Goal: Entertainment & Leisure: Browse casually

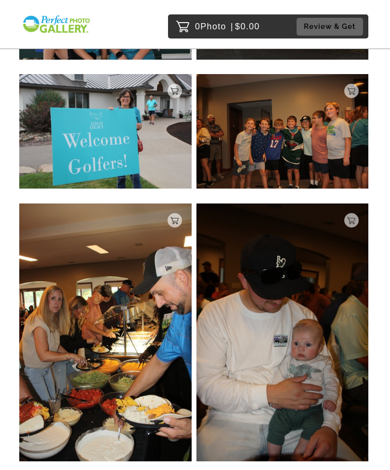
scroll to position [223, 0]
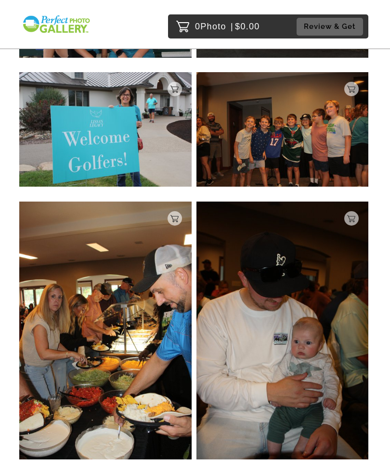
click at [364, 213] on img at bounding box center [282, 331] width 172 height 258
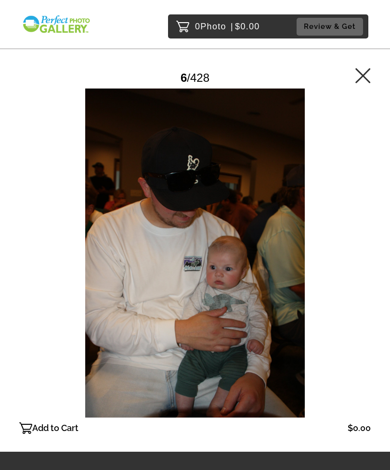
click at [49, 136] on div at bounding box center [194, 253] width 351 height 329
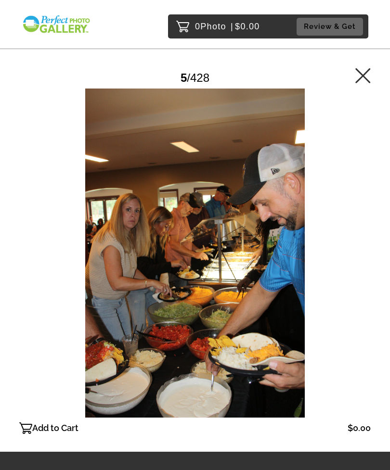
click at [60, 162] on div at bounding box center [194, 253] width 351 height 329
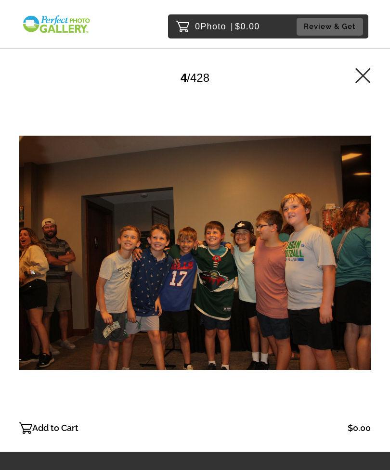
click at [53, 177] on div at bounding box center [194, 253] width 351 height 329
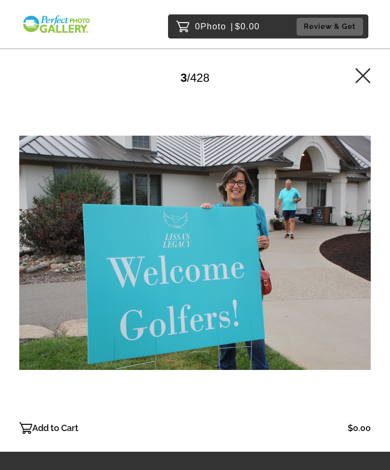
click at [59, 183] on div at bounding box center [194, 253] width 351 height 329
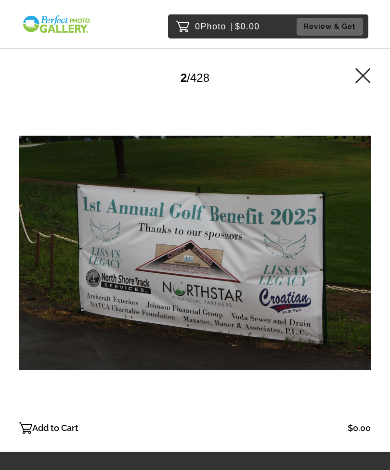
click at [78, 190] on div at bounding box center [194, 253] width 351 height 329
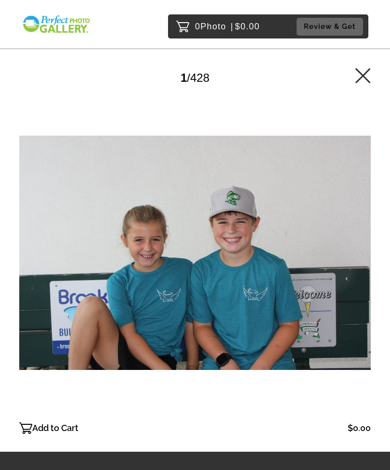
click at [347, 248] on div at bounding box center [194, 253] width 351 height 329
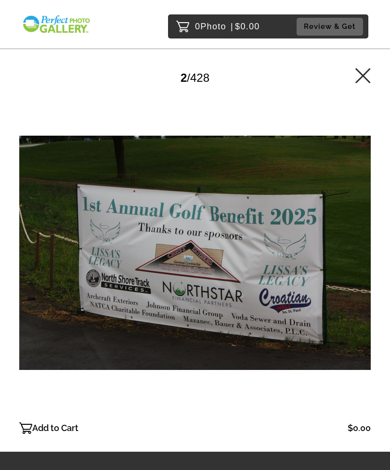
click at [351, 246] on div at bounding box center [194, 253] width 351 height 329
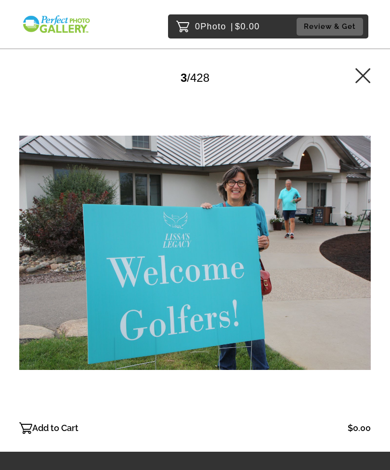
click at [345, 245] on div at bounding box center [194, 253] width 351 height 329
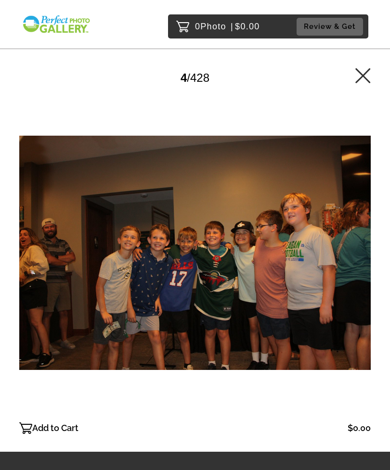
click at [350, 239] on div at bounding box center [194, 253] width 351 height 329
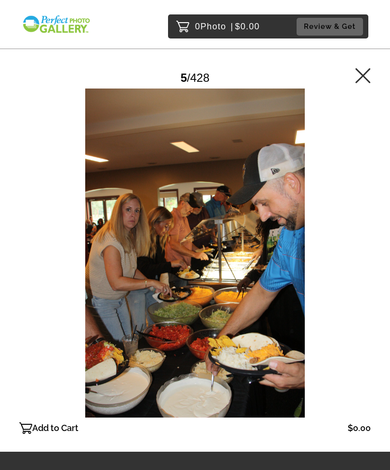
click at [350, 238] on div at bounding box center [194, 253] width 351 height 329
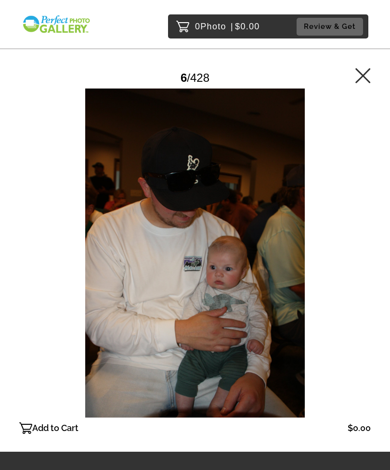
click at [348, 239] on div at bounding box center [194, 253] width 351 height 329
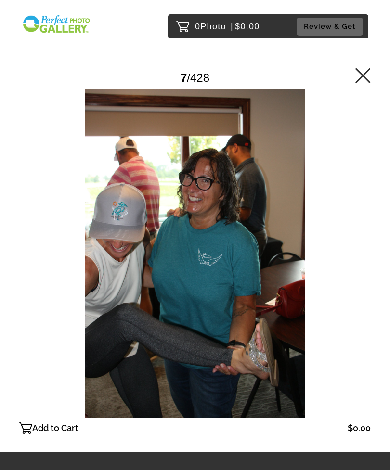
click at [330, 233] on div at bounding box center [194, 253] width 351 height 329
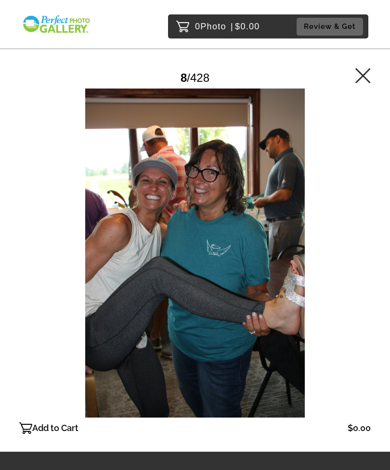
click at [342, 240] on div at bounding box center [194, 253] width 351 height 329
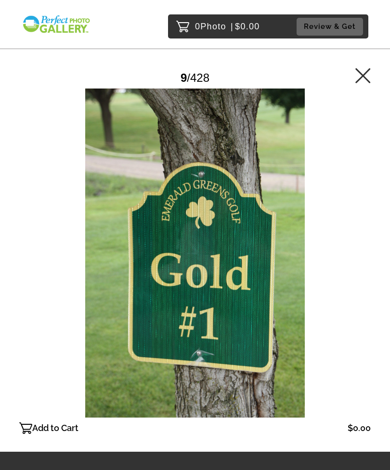
click at [339, 237] on div at bounding box center [194, 253] width 351 height 329
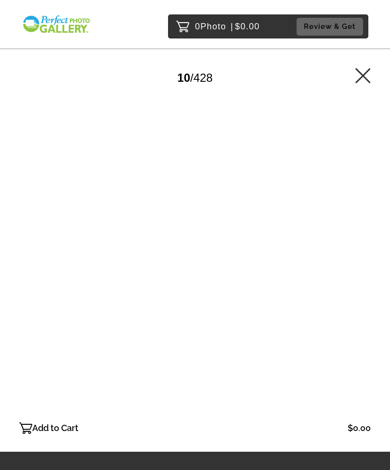
click at [334, 236] on div at bounding box center [194, 253] width 351 height 329
click at [336, 233] on div at bounding box center [194, 253] width 351 height 329
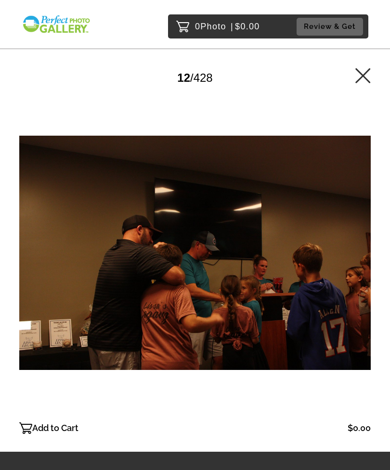
click at [348, 230] on div at bounding box center [194, 253] width 351 height 329
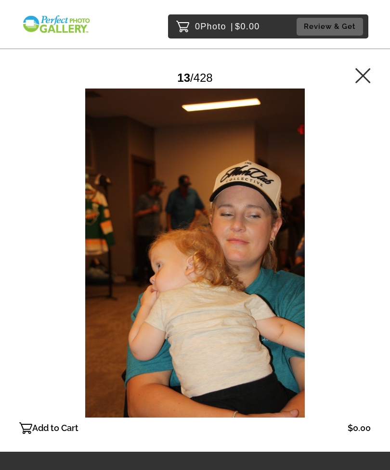
click at [337, 237] on div at bounding box center [194, 253] width 351 height 329
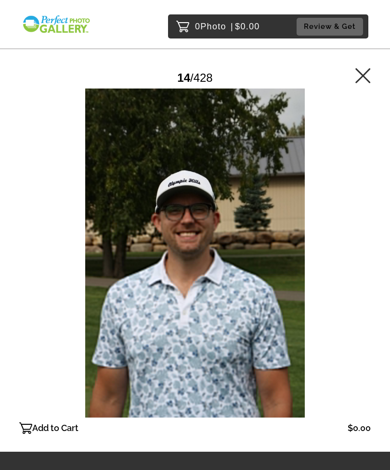
click at [336, 239] on div at bounding box center [194, 253] width 351 height 329
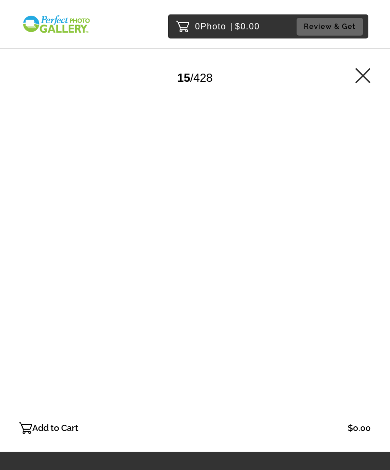
click at [343, 238] on div at bounding box center [194, 253] width 351 height 329
click at [337, 237] on div at bounding box center [194, 253] width 351 height 329
click at [325, 225] on div at bounding box center [194, 253] width 351 height 329
click at [326, 232] on div at bounding box center [194, 253] width 351 height 329
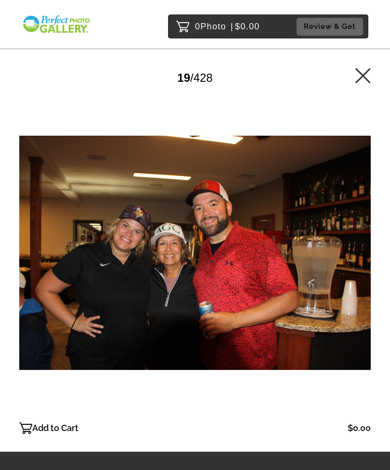
click at [333, 230] on div at bounding box center [194, 253] width 351 height 329
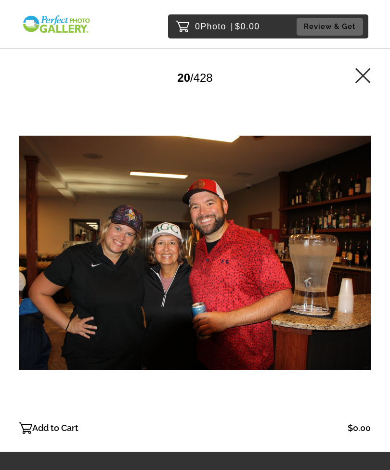
click at [333, 237] on div at bounding box center [194, 253] width 351 height 329
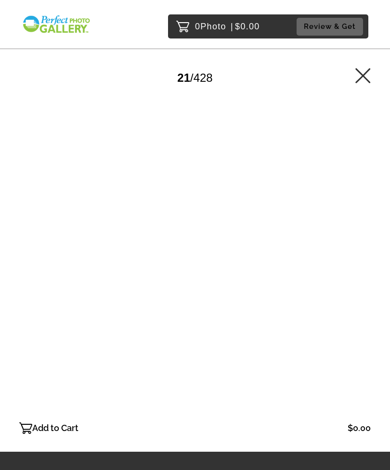
click at [353, 229] on div at bounding box center [194, 253] width 351 height 329
click at [349, 228] on div at bounding box center [194, 253] width 351 height 329
click at [351, 234] on div at bounding box center [194, 253] width 351 height 329
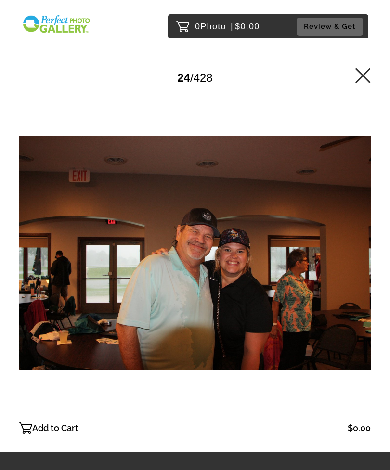
click at [351, 225] on div at bounding box center [194, 253] width 351 height 329
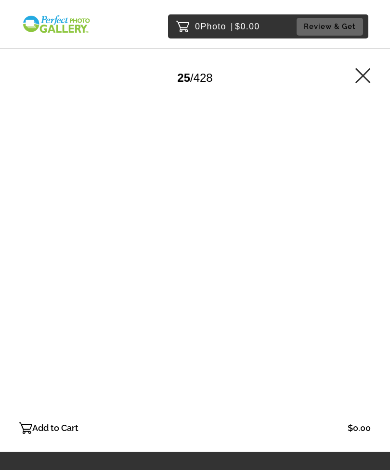
click at [351, 228] on div at bounding box center [194, 253] width 351 height 329
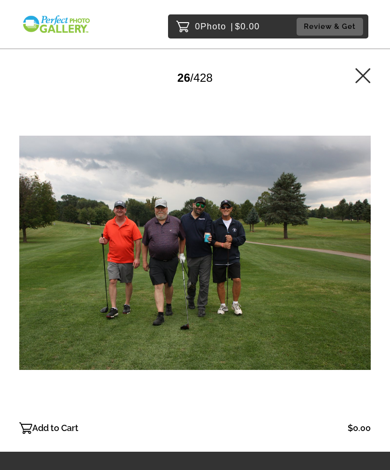
click at [349, 226] on div at bounding box center [194, 253] width 351 height 329
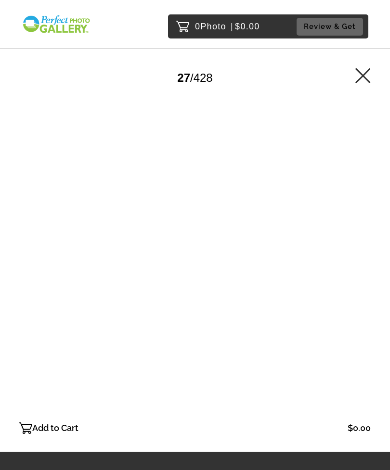
click at [351, 229] on div at bounding box center [194, 253] width 351 height 329
click at [347, 230] on div at bounding box center [194, 253] width 351 height 329
click at [350, 231] on div at bounding box center [194, 253] width 351 height 329
click at [355, 258] on div at bounding box center [194, 253] width 351 height 329
click at [378, 263] on main "Password Checker bypassed 31 / 428 Add to Cart $0.00 Gallery $0.00 Add" at bounding box center [195, 226] width 390 height 452
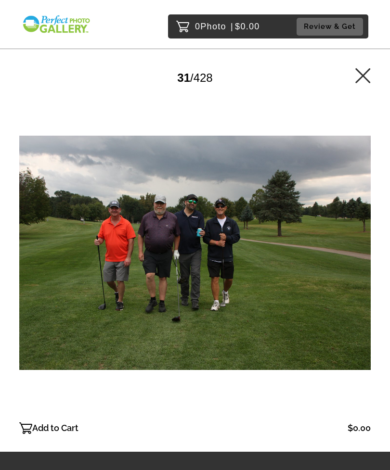
click at [356, 257] on div at bounding box center [194, 253] width 351 height 329
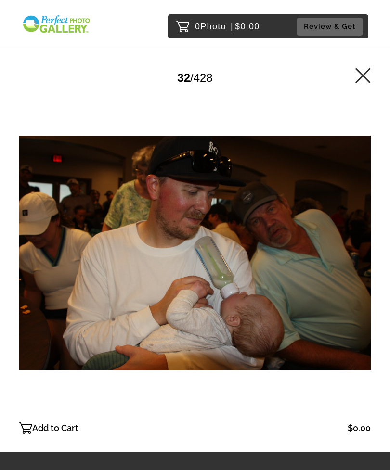
click at [362, 269] on div at bounding box center [194, 253] width 351 height 329
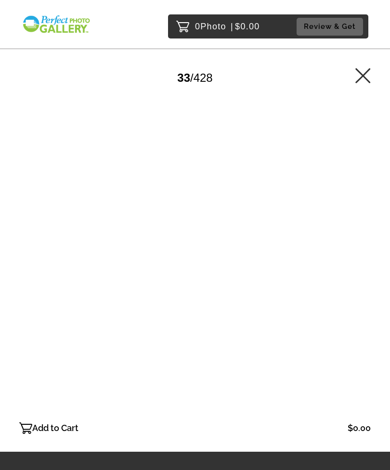
click at [359, 270] on div at bounding box center [194, 253] width 351 height 329
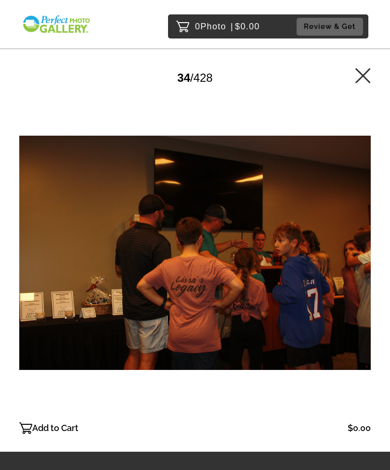
click at [358, 272] on div at bounding box center [194, 253] width 351 height 329
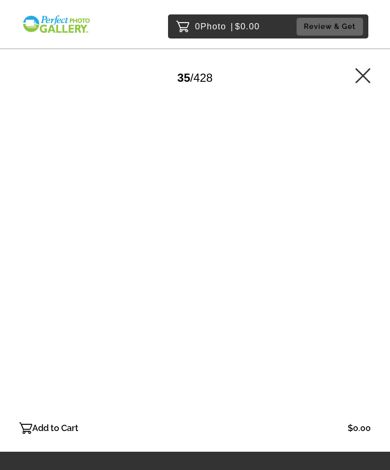
click at [354, 278] on div at bounding box center [194, 253] width 351 height 329
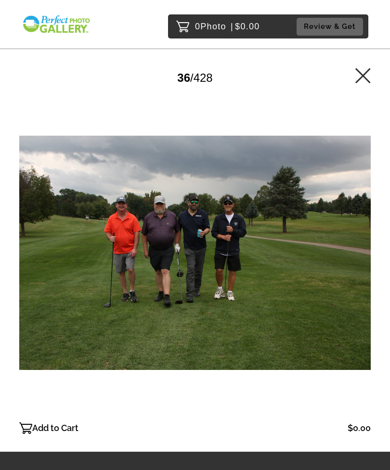
click at [356, 275] on div at bounding box center [194, 253] width 351 height 329
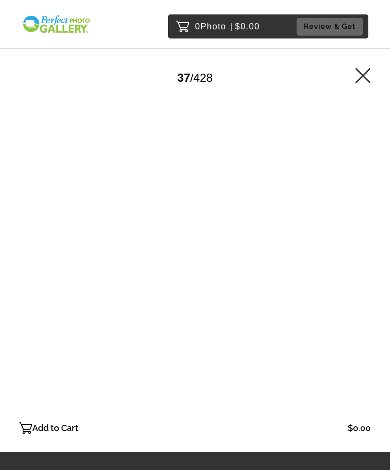
click at [356, 273] on div at bounding box center [194, 253] width 351 height 329
click at [359, 273] on div at bounding box center [194, 253] width 351 height 329
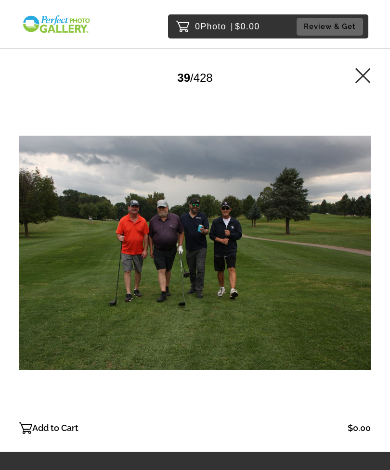
click at [359, 273] on div at bounding box center [194, 253] width 351 height 329
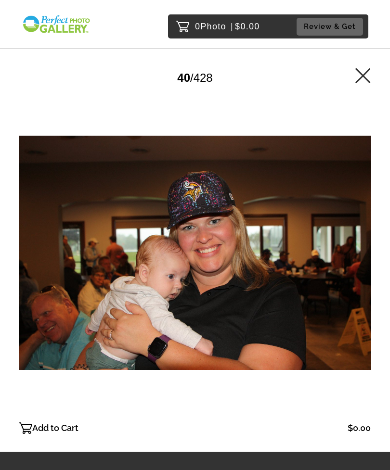
click at [361, 273] on div at bounding box center [194, 253] width 351 height 329
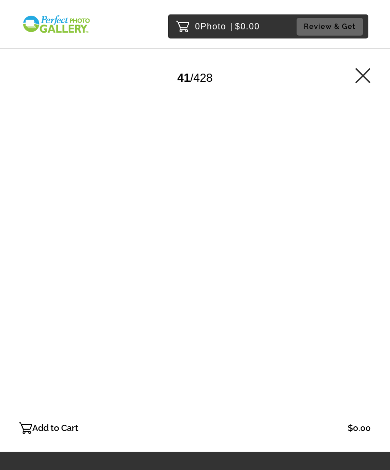
click at [356, 271] on div at bounding box center [194, 253] width 351 height 329
click at [363, 272] on div at bounding box center [194, 253] width 351 height 329
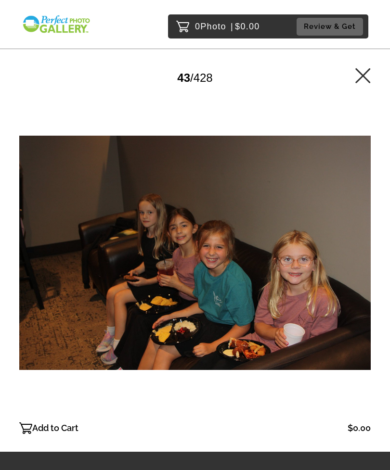
click at [352, 270] on div at bounding box center [194, 253] width 351 height 329
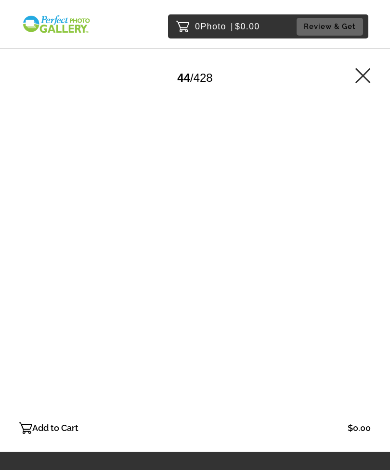
click at [355, 268] on div at bounding box center [194, 253] width 351 height 329
click at [355, 271] on div at bounding box center [194, 253] width 351 height 329
click at [359, 266] on div at bounding box center [194, 253] width 351 height 329
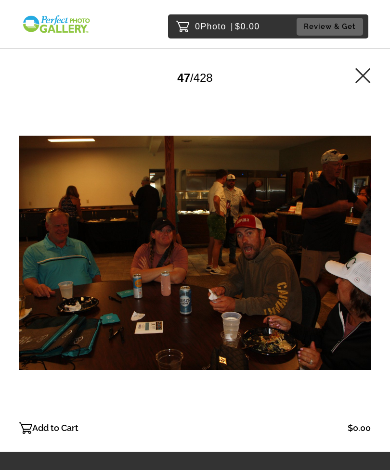
click at [357, 264] on div at bounding box center [194, 253] width 351 height 329
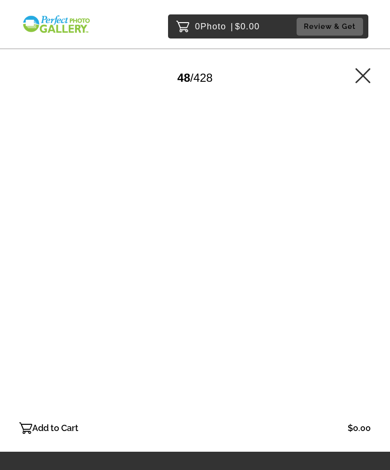
click at [344, 265] on div at bounding box center [194, 253] width 351 height 329
click at [350, 266] on div at bounding box center [194, 253] width 351 height 329
click at [353, 264] on div at bounding box center [194, 253] width 351 height 329
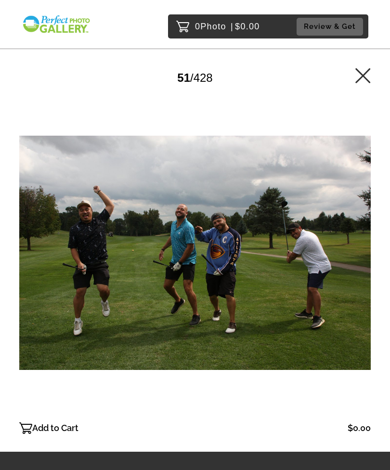
click at [355, 263] on div at bounding box center [194, 253] width 351 height 329
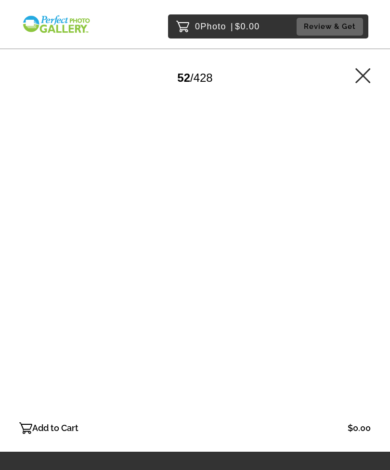
click at [364, 258] on div at bounding box center [194, 253] width 351 height 329
click at [366, 253] on div at bounding box center [194, 253] width 351 height 329
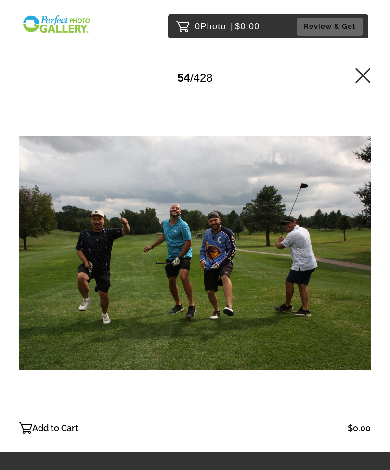
click at [367, 253] on div at bounding box center [194, 253] width 351 height 329
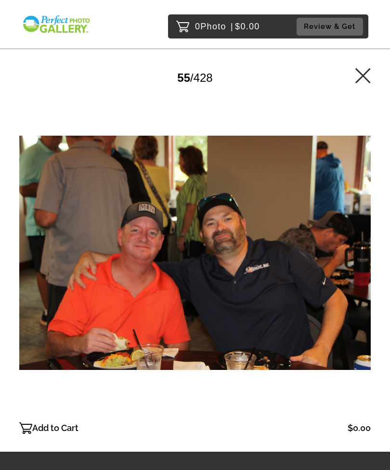
click at [368, 253] on div at bounding box center [194, 253] width 351 height 329
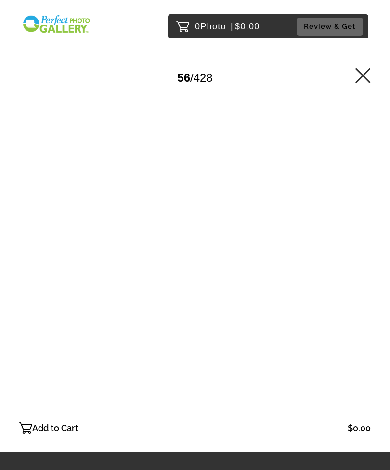
click at [365, 253] on div at bounding box center [194, 253] width 351 height 329
click at [364, 256] on div at bounding box center [194, 253] width 351 height 329
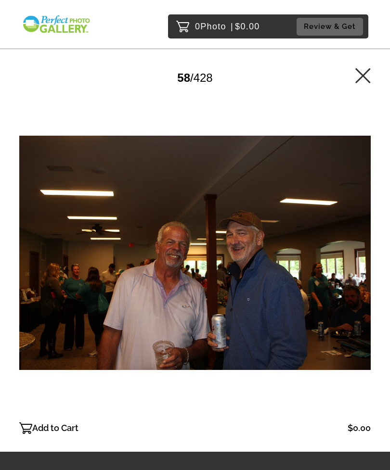
click at [365, 259] on div at bounding box center [194, 253] width 351 height 329
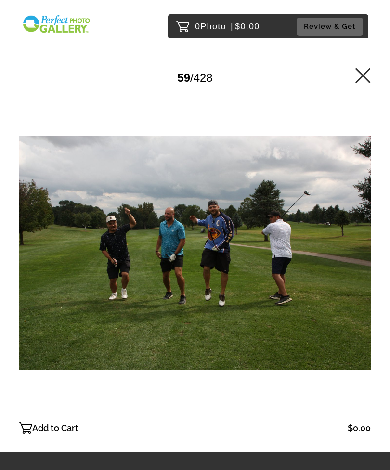
click at [365, 253] on div at bounding box center [194, 253] width 351 height 329
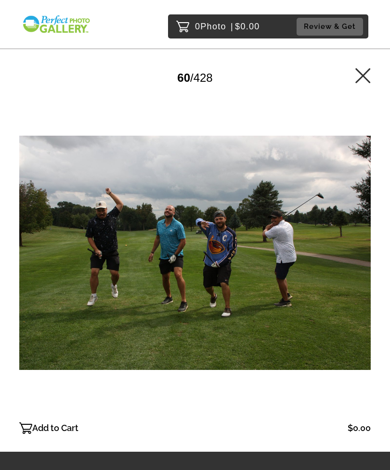
click at [363, 256] on div at bounding box center [194, 253] width 351 height 329
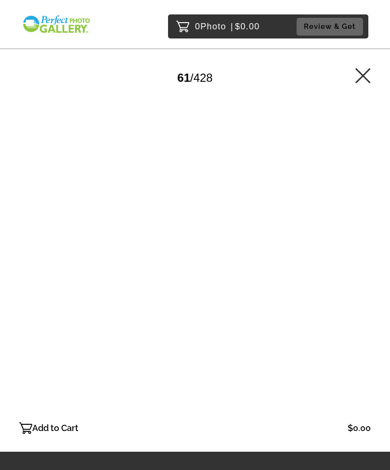
click at [364, 254] on div at bounding box center [194, 253] width 351 height 329
click at [364, 257] on div at bounding box center [194, 253] width 351 height 329
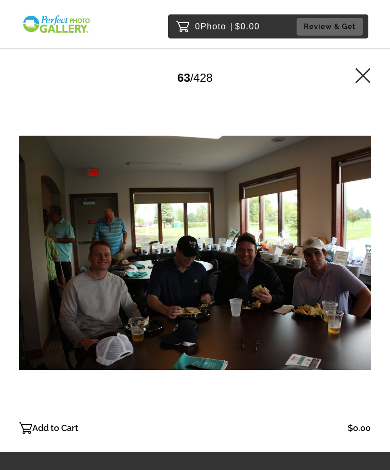
click at [364, 260] on div at bounding box center [194, 253] width 351 height 329
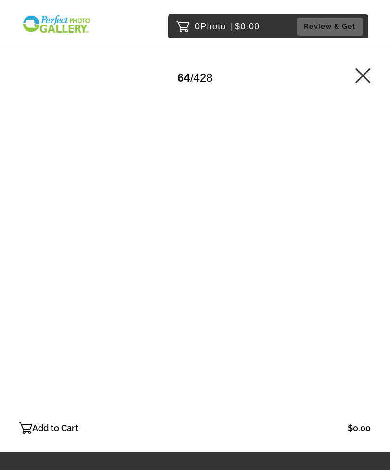
click at [47, 304] on div at bounding box center [194, 253] width 351 height 329
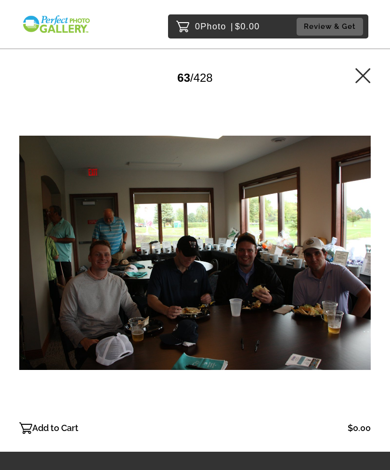
click at [52, 304] on div at bounding box center [194, 253] width 351 height 329
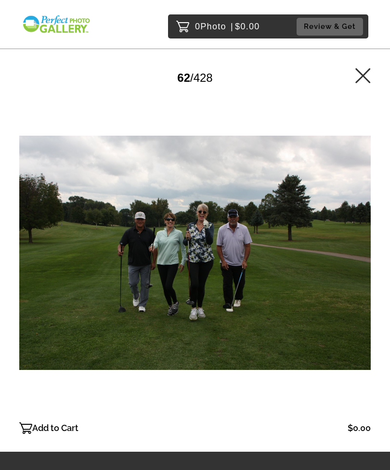
click at [351, 259] on div at bounding box center [194, 253] width 351 height 329
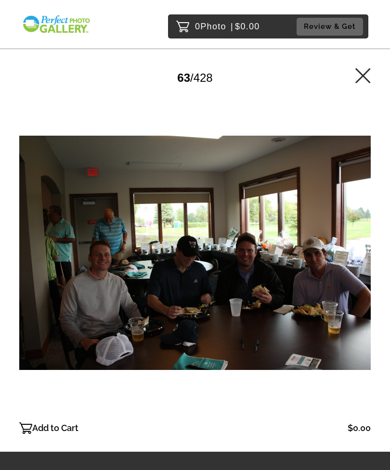
click at [362, 263] on div at bounding box center [194, 253] width 351 height 329
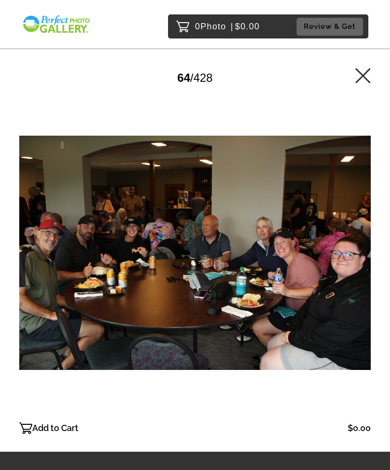
click at [353, 279] on div at bounding box center [194, 253] width 351 height 329
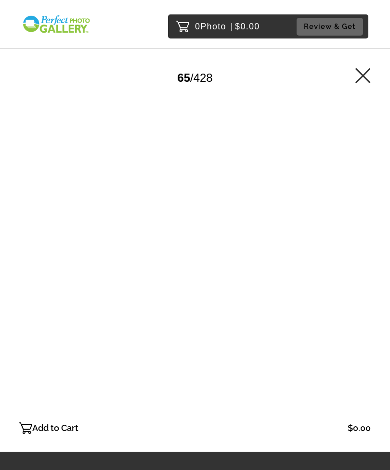
click at [346, 286] on div at bounding box center [194, 253] width 351 height 329
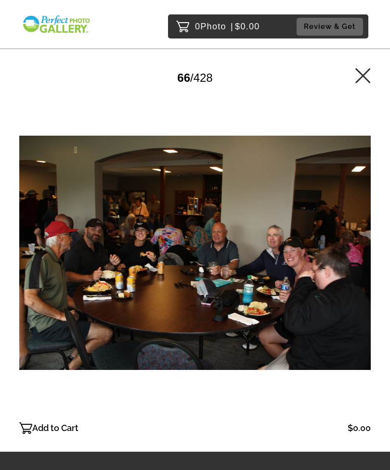
click at [370, 264] on div at bounding box center [194, 253] width 351 height 329
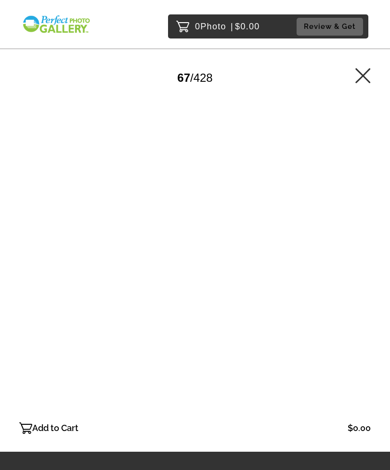
click at [365, 262] on div at bounding box center [194, 253] width 351 height 329
click at [367, 258] on div at bounding box center [194, 253] width 351 height 329
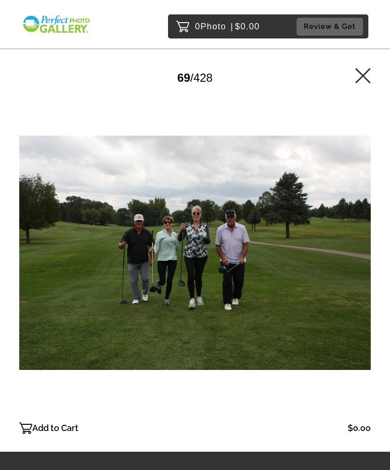
click at [369, 253] on div at bounding box center [194, 253] width 351 height 329
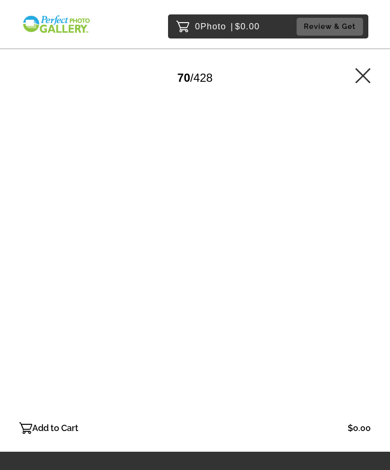
click at [367, 251] on div at bounding box center [194, 253] width 351 height 329
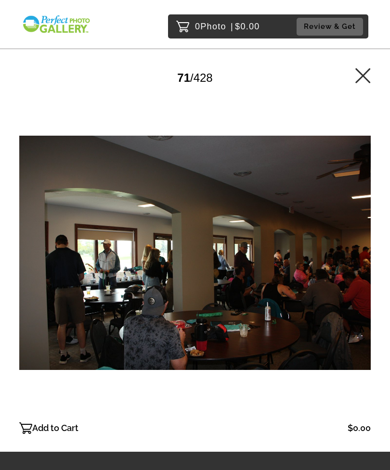
click at [358, 252] on div at bounding box center [194, 253] width 351 height 329
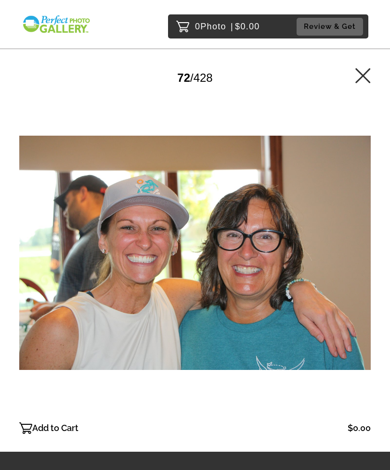
click at [355, 249] on div at bounding box center [194, 253] width 351 height 329
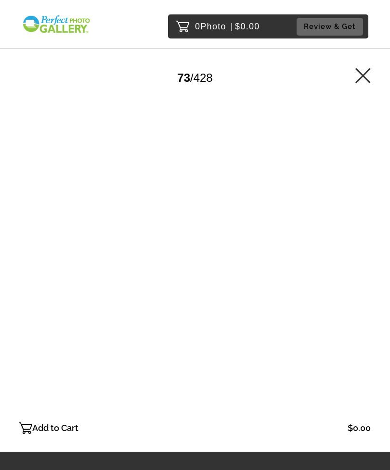
click at [366, 243] on div at bounding box center [194, 253] width 351 height 329
click at [369, 241] on div at bounding box center [194, 253] width 351 height 329
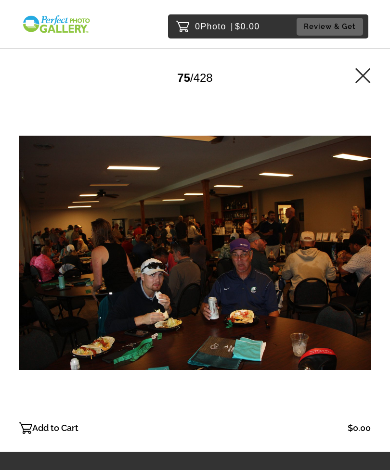
click at [369, 242] on div at bounding box center [194, 253] width 351 height 329
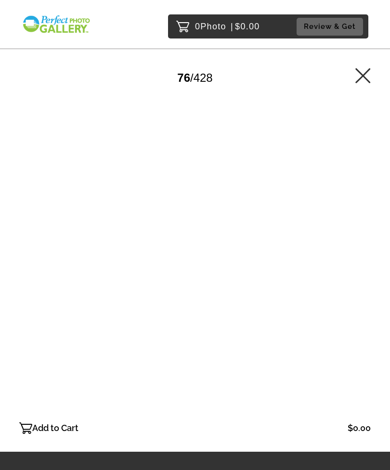
click at [367, 243] on div at bounding box center [194, 253] width 351 height 329
click at [364, 243] on div at bounding box center [194, 253] width 351 height 329
click at [366, 242] on div at bounding box center [194, 253] width 351 height 329
click at [366, 244] on div at bounding box center [194, 253] width 351 height 329
click at [364, 244] on div at bounding box center [194, 253] width 351 height 329
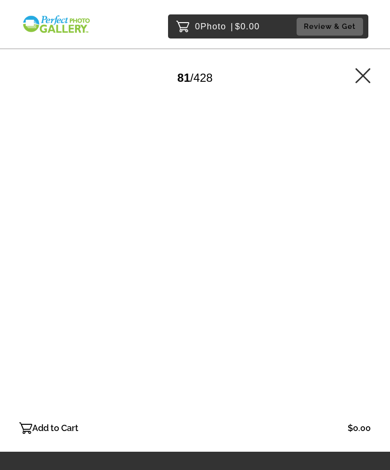
click at [365, 243] on div at bounding box center [194, 253] width 351 height 329
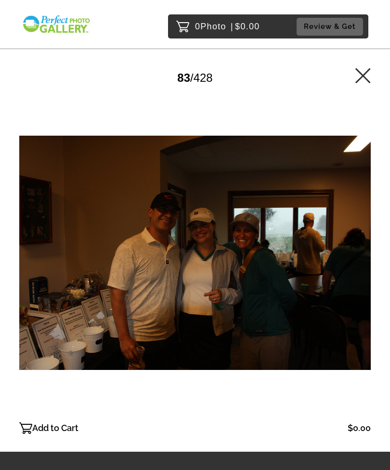
click at [363, 244] on div at bounding box center [194, 253] width 351 height 329
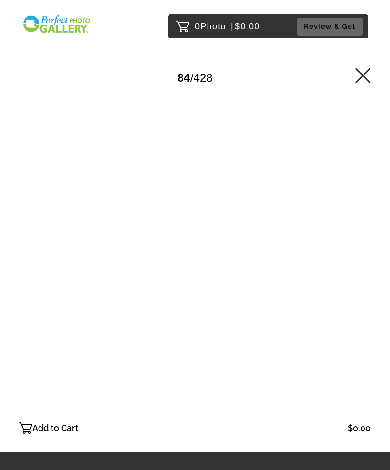
click at [362, 246] on div at bounding box center [194, 253] width 351 height 329
click at [361, 246] on div at bounding box center [194, 253] width 351 height 329
click at [358, 247] on div at bounding box center [194, 253] width 351 height 329
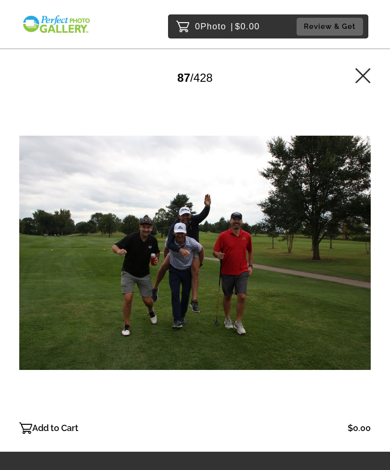
click at [351, 248] on div at bounding box center [194, 253] width 351 height 329
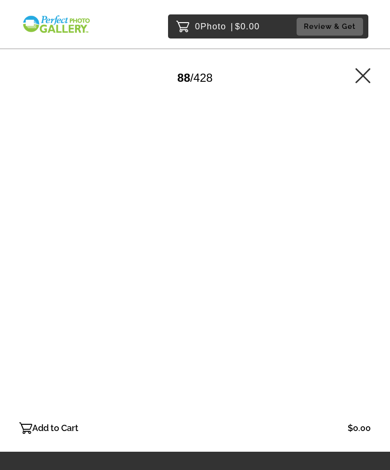
click at [355, 243] on div at bounding box center [194, 253] width 351 height 329
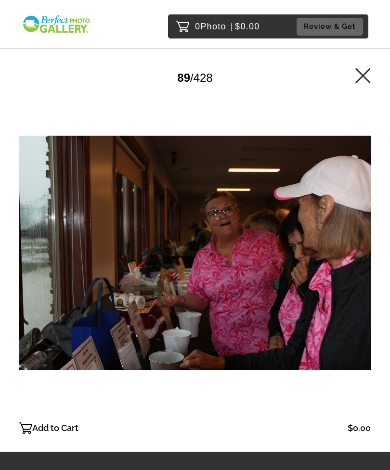
click at [343, 257] on div at bounding box center [194, 253] width 351 height 329
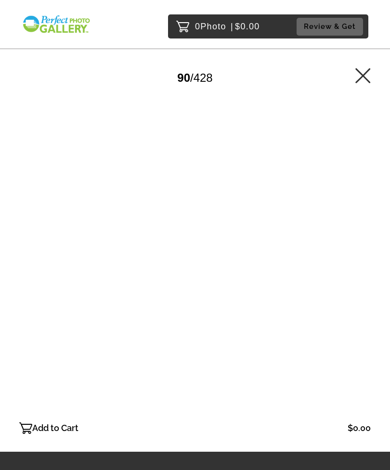
click at [350, 253] on div at bounding box center [194, 253] width 351 height 329
click at [355, 253] on div at bounding box center [194, 253] width 351 height 329
click at [360, 248] on div at bounding box center [194, 253] width 351 height 329
click at [363, 244] on div at bounding box center [194, 253] width 351 height 329
click at [360, 243] on div at bounding box center [194, 253] width 351 height 329
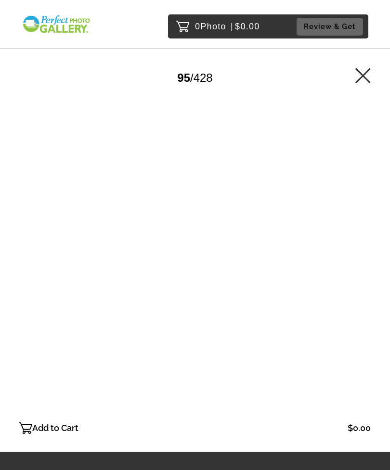
click at [367, 236] on div at bounding box center [194, 253] width 351 height 329
click at [363, 237] on div at bounding box center [194, 253] width 351 height 329
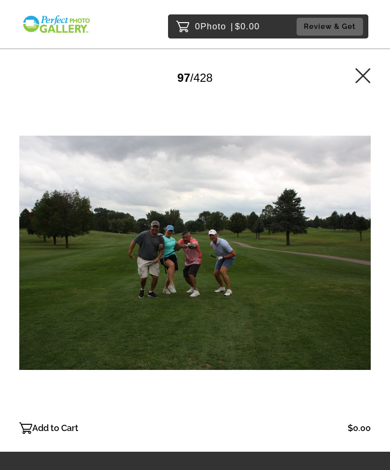
click at [362, 233] on div at bounding box center [194, 253] width 351 height 329
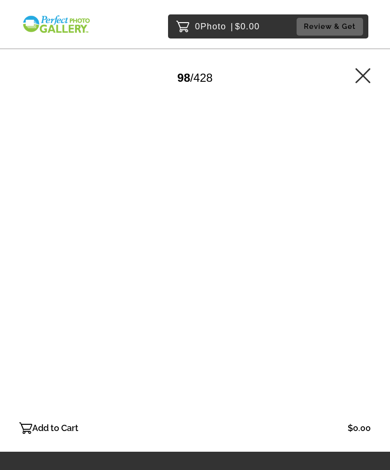
click at [366, 232] on div at bounding box center [194, 253] width 351 height 329
click at [365, 229] on div at bounding box center [194, 253] width 351 height 329
click at [366, 230] on div at bounding box center [194, 253] width 351 height 329
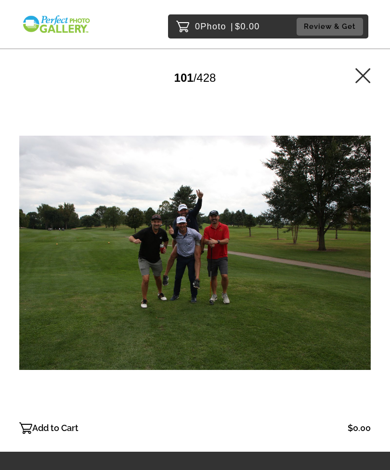
click at [367, 228] on div at bounding box center [194, 253] width 351 height 329
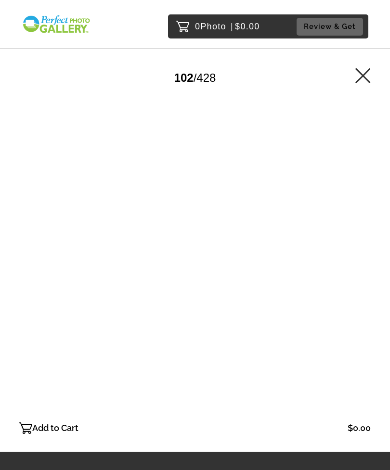
click at [365, 228] on div at bounding box center [194, 253] width 351 height 329
click at [361, 226] on div at bounding box center [194, 253] width 351 height 329
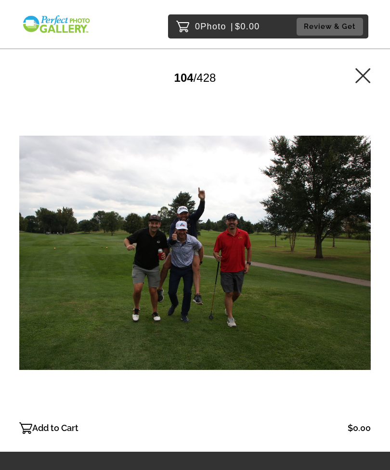
click at [365, 227] on div at bounding box center [194, 253] width 351 height 329
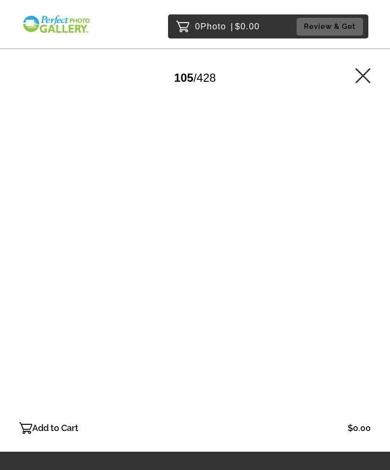
click at [365, 227] on div at bounding box center [194, 253] width 351 height 329
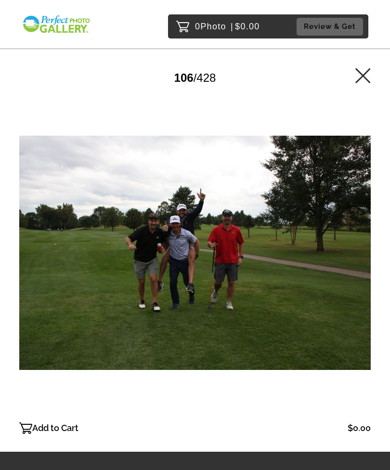
click at [366, 226] on div at bounding box center [194, 253] width 351 height 329
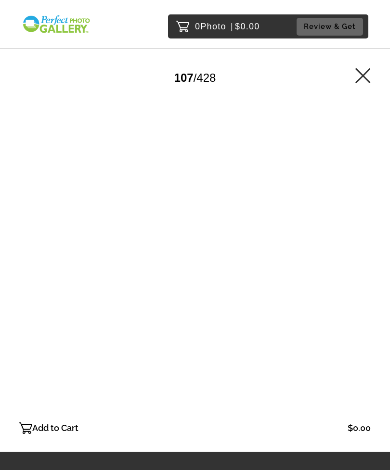
click at [366, 226] on div at bounding box center [194, 253] width 351 height 329
click at [357, 255] on div at bounding box center [194, 253] width 351 height 329
click at [362, 245] on div at bounding box center [194, 253] width 351 height 329
click at [360, 241] on div at bounding box center [194, 253] width 351 height 329
click at [366, 239] on div at bounding box center [194, 253] width 351 height 329
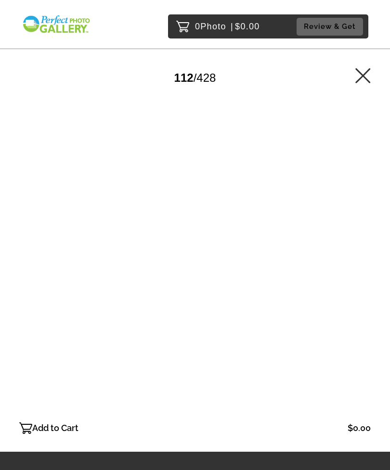
click at [368, 237] on div at bounding box center [194, 253] width 351 height 329
click at [365, 236] on div at bounding box center [194, 253] width 351 height 329
click at [363, 237] on div at bounding box center [194, 253] width 351 height 329
click at [367, 233] on div at bounding box center [194, 253] width 351 height 329
click at [362, 236] on div at bounding box center [194, 253] width 351 height 329
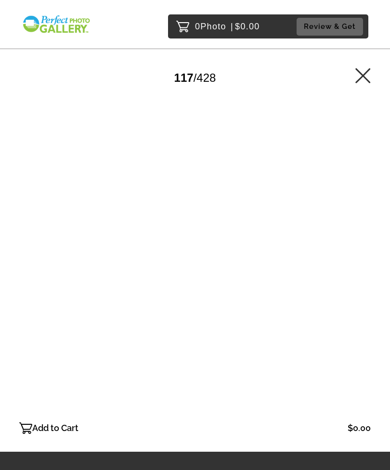
click at [364, 233] on div at bounding box center [194, 253] width 351 height 329
click at [369, 247] on div at bounding box center [194, 253] width 351 height 329
click at [368, 249] on div at bounding box center [194, 253] width 351 height 329
click at [366, 251] on div at bounding box center [194, 253] width 351 height 329
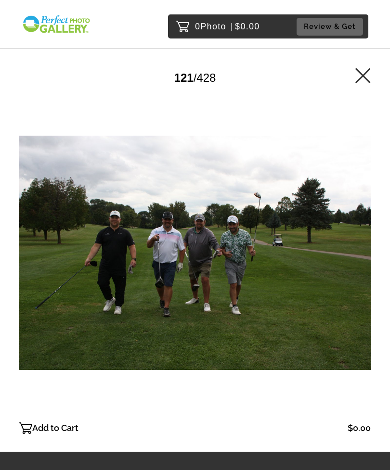
click at [365, 248] on div at bounding box center [194, 253] width 351 height 329
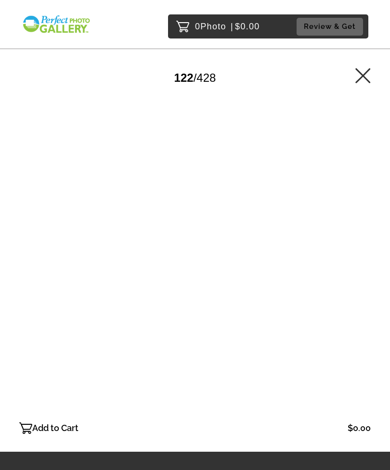
click at [364, 245] on div at bounding box center [194, 253] width 351 height 329
click at [363, 245] on div at bounding box center [194, 253] width 351 height 329
click at [361, 246] on div at bounding box center [194, 253] width 351 height 329
click at [362, 247] on div at bounding box center [194, 253] width 351 height 329
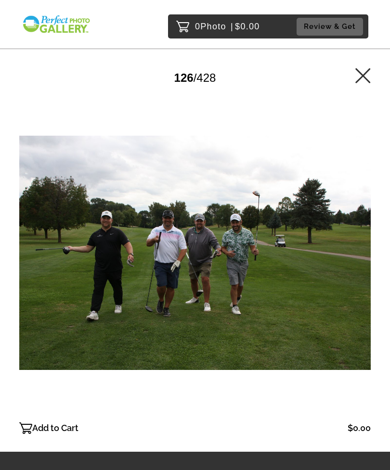
click at [368, 243] on div at bounding box center [194, 253] width 351 height 329
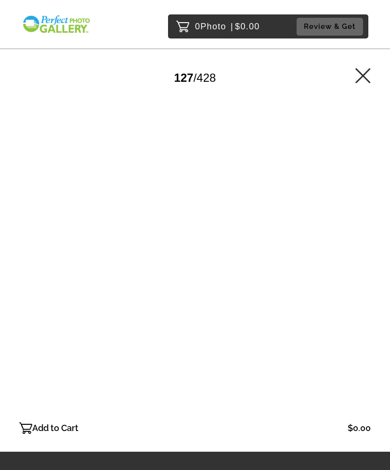
click at [369, 241] on div at bounding box center [194, 253] width 351 height 329
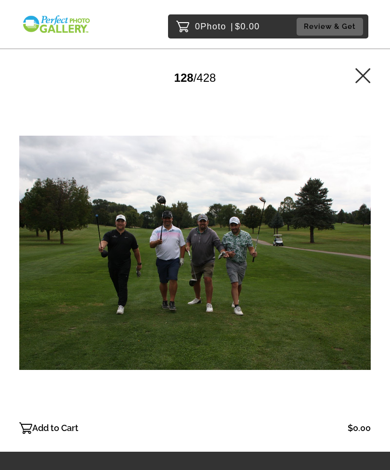
click at [366, 244] on div at bounding box center [194, 253] width 351 height 329
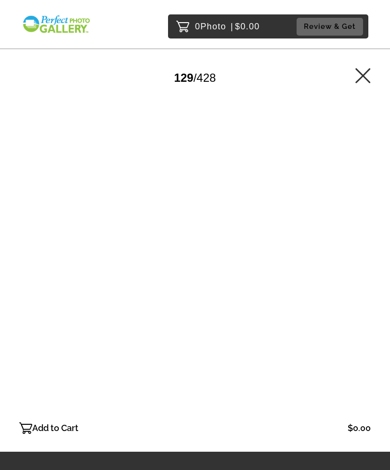
click at [367, 239] on div at bounding box center [194, 253] width 351 height 329
click at [368, 240] on div at bounding box center [194, 253] width 351 height 329
click at [367, 239] on div at bounding box center [194, 253] width 351 height 329
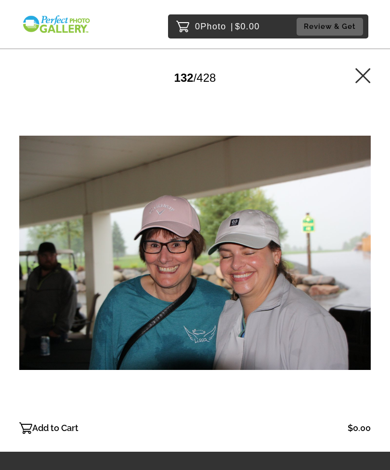
click at [364, 237] on div at bounding box center [194, 253] width 351 height 329
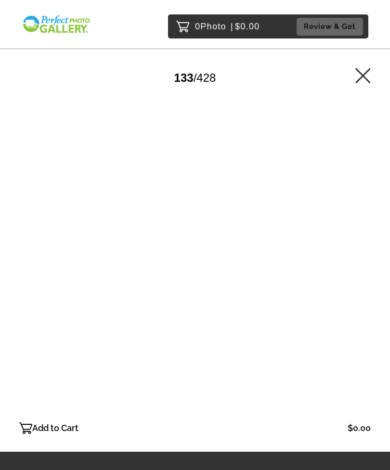
click at [365, 238] on div at bounding box center [194, 253] width 351 height 329
click at [367, 237] on div at bounding box center [194, 253] width 351 height 329
click at [368, 236] on div at bounding box center [194, 253] width 351 height 329
click at [366, 237] on div at bounding box center [194, 253] width 351 height 329
click at [365, 238] on div at bounding box center [194, 253] width 351 height 329
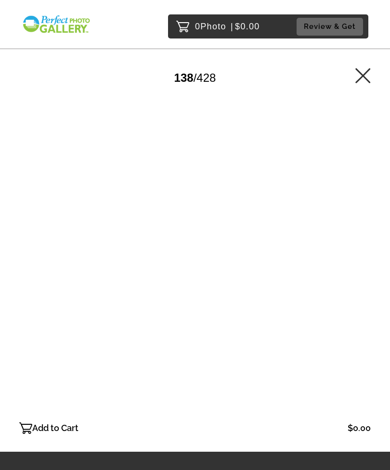
click at [367, 236] on div at bounding box center [194, 253] width 351 height 329
click at [368, 235] on div at bounding box center [194, 253] width 351 height 329
click at [368, 236] on div at bounding box center [194, 253] width 351 height 329
click at [367, 236] on div at bounding box center [194, 253] width 351 height 329
click at [367, 235] on div at bounding box center [194, 253] width 351 height 329
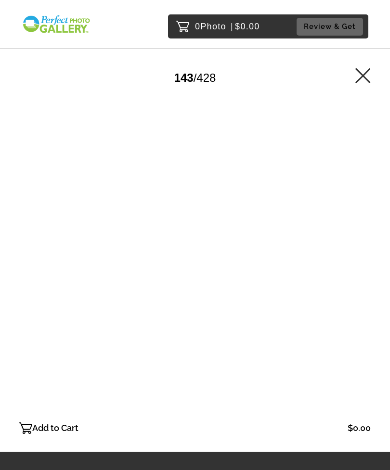
click at [366, 234] on div at bounding box center [194, 253] width 351 height 329
click at [365, 237] on div at bounding box center [194, 253] width 351 height 329
click at [365, 238] on div at bounding box center [194, 253] width 351 height 329
click at [364, 238] on div at bounding box center [194, 253] width 351 height 329
click at [365, 238] on div at bounding box center [194, 253] width 351 height 329
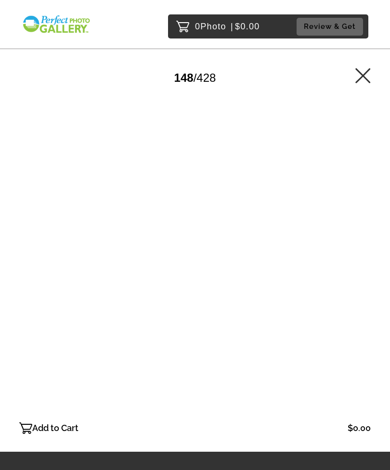
click at [365, 239] on div at bounding box center [194, 253] width 351 height 329
click at [366, 239] on div at bounding box center [194, 253] width 351 height 329
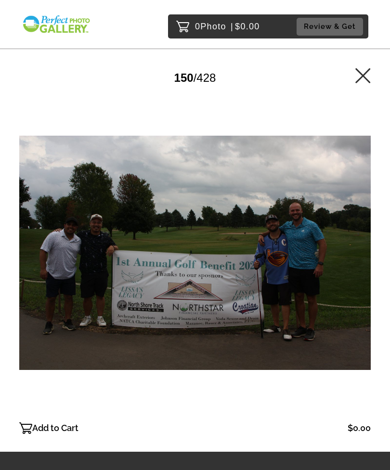
click at [368, 237] on div at bounding box center [194, 253] width 351 height 329
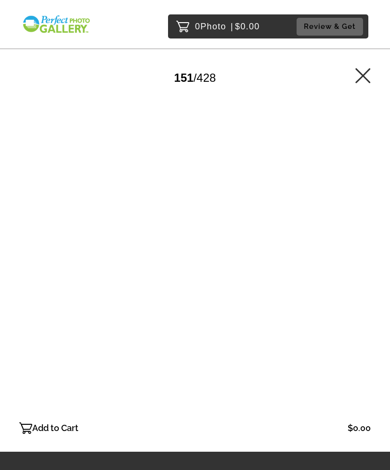
click at [369, 237] on div at bounding box center [194, 253] width 351 height 329
click at [369, 236] on div at bounding box center [194, 253] width 351 height 329
click at [370, 237] on div at bounding box center [194, 253] width 351 height 329
click at [368, 241] on div at bounding box center [194, 253] width 351 height 329
click at [365, 251] on div at bounding box center [194, 253] width 351 height 329
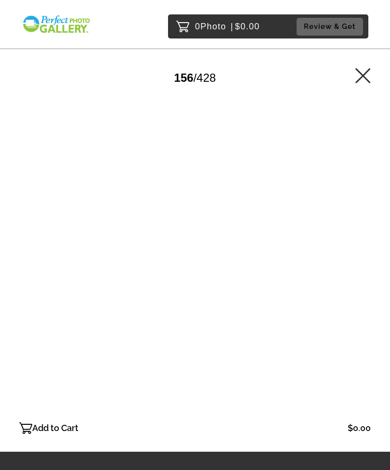
click at [367, 266] on div at bounding box center [194, 253] width 351 height 329
click at [365, 244] on div at bounding box center [194, 253] width 351 height 329
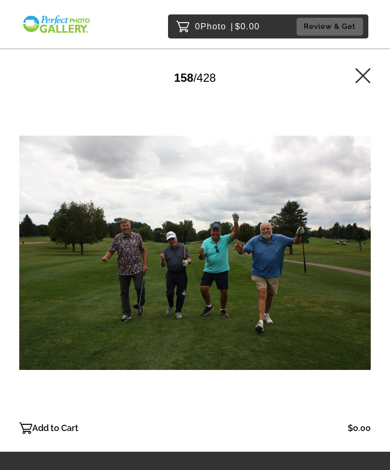
click at [369, 250] on div at bounding box center [194, 253] width 351 height 329
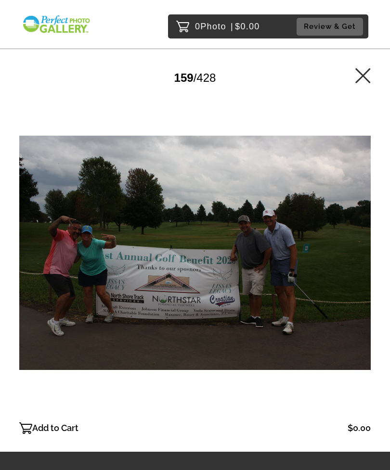
click at [365, 259] on div at bounding box center [194, 253] width 351 height 329
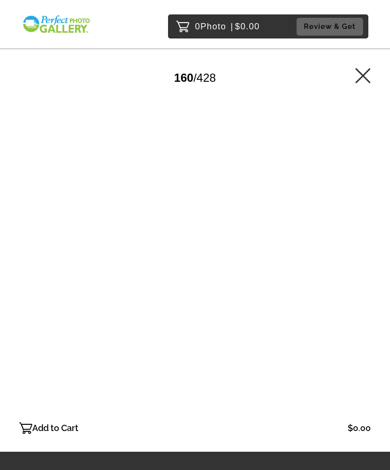
click at [364, 257] on div at bounding box center [194, 253] width 351 height 329
click at [364, 260] on div at bounding box center [194, 253] width 351 height 329
click at [364, 257] on div at bounding box center [194, 253] width 351 height 329
click at [362, 254] on div at bounding box center [194, 253] width 351 height 329
click at [363, 254] on div at bounding box center [194, 253] width 351 height 329
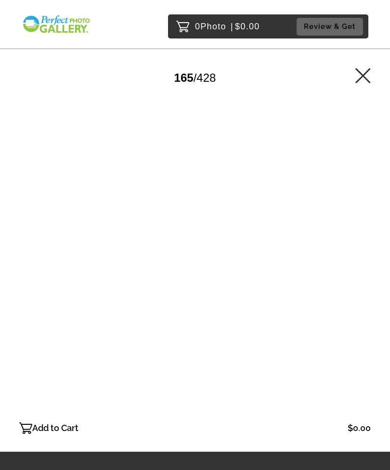
click at [57, 257] on div at bounding box center [194, 253] width 351 height 329
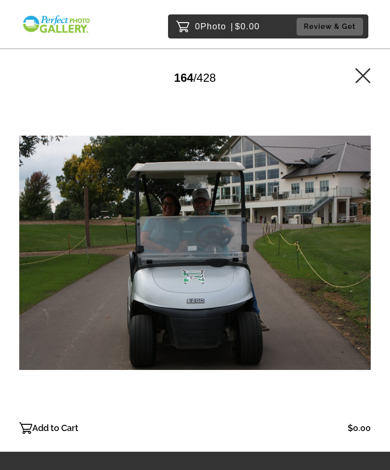
click at [367, 262] on div at bounding box center [194, 253] width 351 height 329
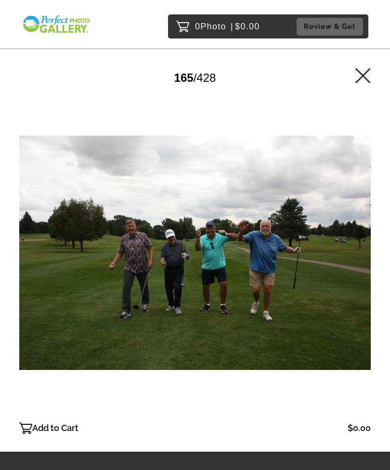
click at [370, 279] on div at bounding box center [194, 253] width 351 height 329
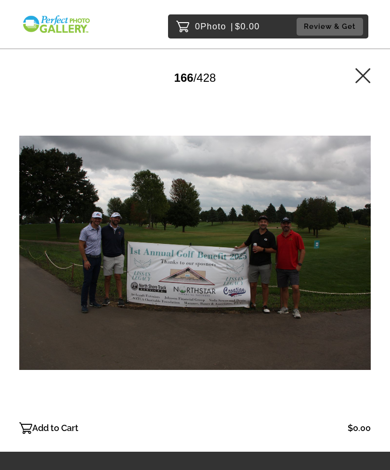
click at [366, 271] on div at bounding box center [194, 253] width 351 height 329
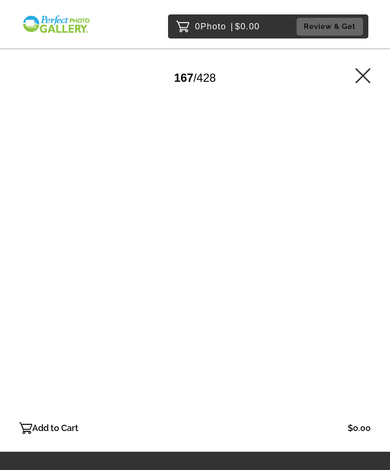
click at [367, 272] on div at bounding box center [194, 253] width 351 height 329
click at [368, 270] on div at bounding box center [194, 253] width 351 height 329
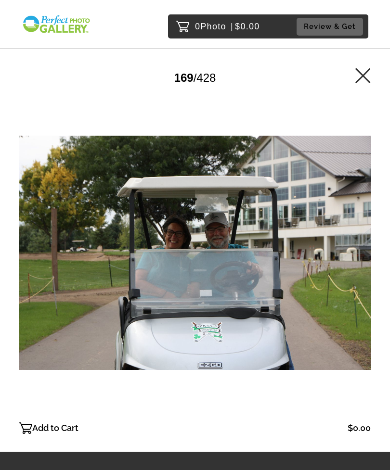
click at [370, 273] on div at bounding box center [194, 253] width 351 height 329
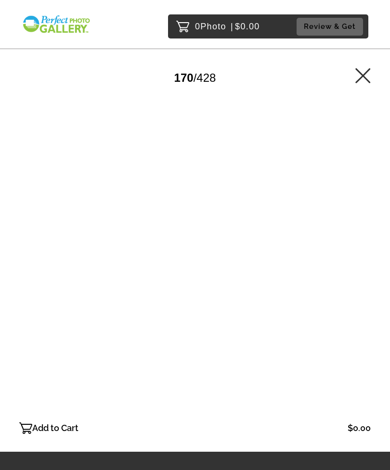
click at [368, 269] on div at bounding box center [194, 253] width 351 height 329
click at [368, 267] on div at bounding box center [194, 253] width 351 height 329
click at [367, 267] on div at bounding box center [194, 253] width 351 height 329
click at [366, 266] on div at bounding box center [194, 253] width 351 height 329
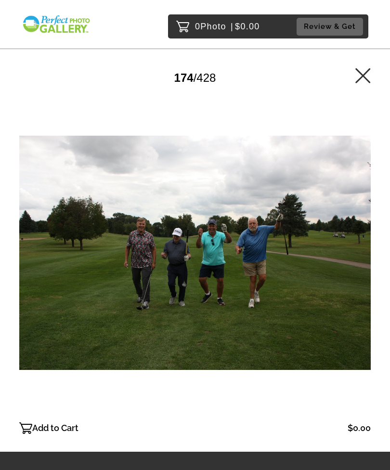
click at [364, 266] on div at bounding box center [194, 253] width 351 height 329
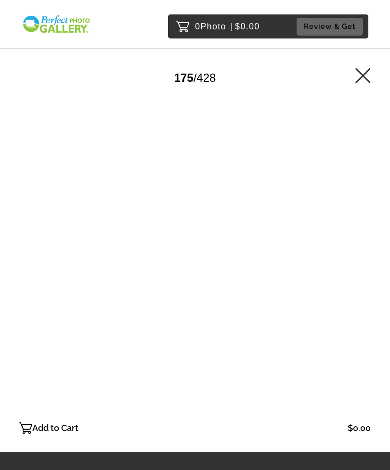
click at [365, 266] on div at bounding box center [194, 253] width 351 height 329
click at [365, 267] on div at bounding box center [194, 253] width 351 height 329
click at [366, 268] on div at bounding box center [194, 253] width 351 height 329
click at [365, 267] on div at bounding box center [194, 253] width 351 height 329
click at [364, 268] on div at bounding box center [194, 253] width 351 height 329
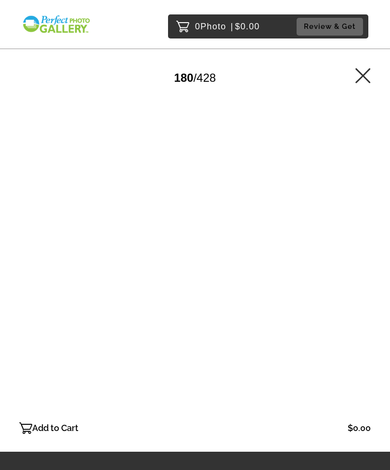
click at [363, 266] on div at bounding box center [194, 253] width 351 height 329
click at [366, 267] on div at bounding box center [194, 253] width 351 height 329
click at [363, 266] on div at bounding box center [194, 253] width 351 height 329
click at [361, 259] on div at bounding box center [194, 253] width 351 height 329
click at [363, 259] on div at bounding box center [194, 253] width 351 height 329
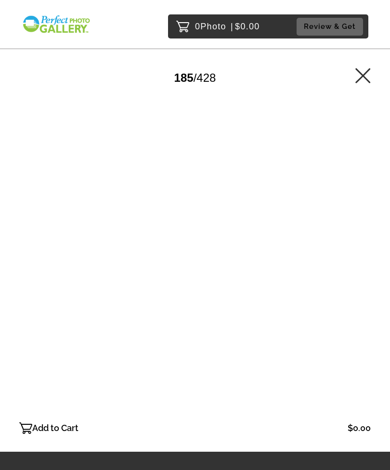
click at [362, 257] on div at bounding box center [194, 253] width 351 height 329
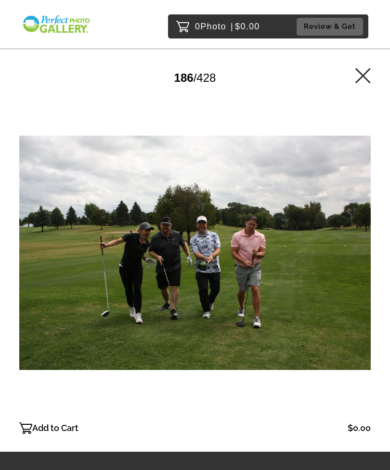
click at [363, 255] on div at bounding box center [194, 253] width 351 height 329
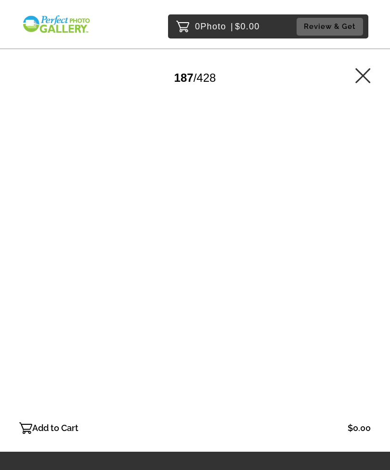
click at [360, 255] on div at bounding box center [194, 253] width 351 height 329
click at [358, 260] on div at bounding box center [194, 253] width 351 height 329
click at [357, 261] on div at bounding box center [194, 253] width 351 height 329
click at [356, 259] on div at bounding box center [194, 253] width 351 height 329
click at [355, 262] on div at bounding box center [194, 253] width 351 height 329
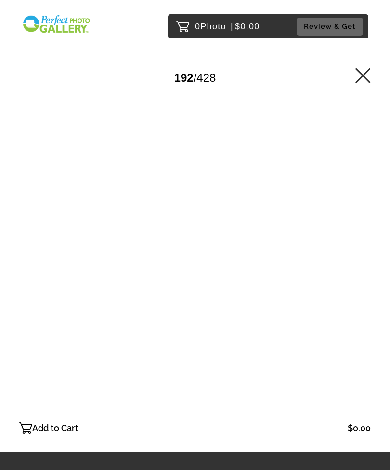
click at [356, 262] on div at bounding box center [194, 253] width 351 height 329
click at [355, 263] on div at bounding box center [194, 253] width 351 height 329
click at [354, 261] on div at bounding box center [194, 253] width 351 height 329
click at [358, 266] on div at bounding box center [194, 253] width 351 height 329
click at [362, 261] on div at bounding box center [194, 253] width 351 height 329
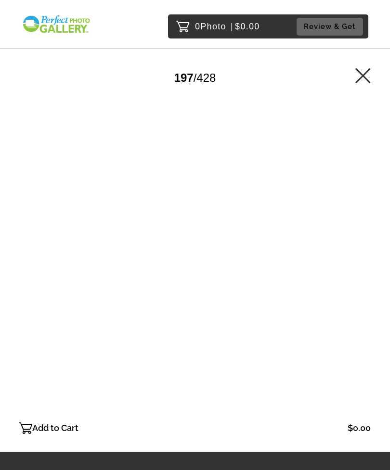
click at [362, 259] on div at bounding box center [194, 253] width 351 height 329
click at [361, 257] on div at bounding box center [194, 253] width 351 height 329
click at [357, 260] on div at bounding box center [194, 253] width 351 height 329
click at [358, 262] on div at bounding box center [194, 253] width 351 height 329
click at [360, 264] on div at bounding box center [194, 253] width 351 height 329
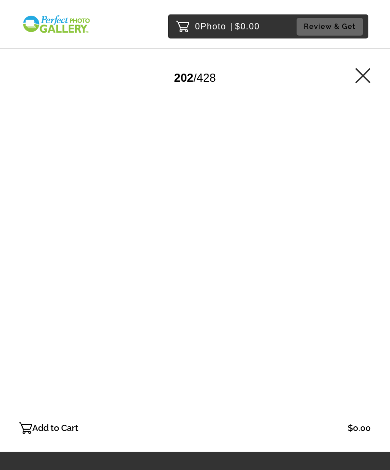
click at [360, 262] on div at bounding box center [194, 253] width 351 height 329
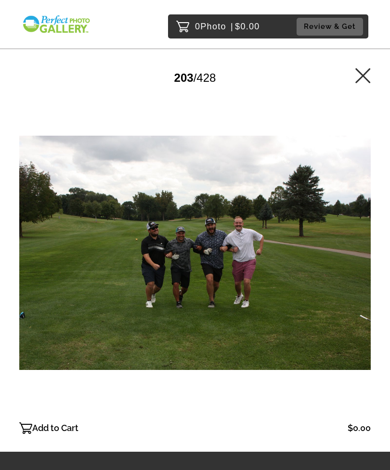
click at [358, 264] on div at bounding box center [194, 253] width 351 height 329
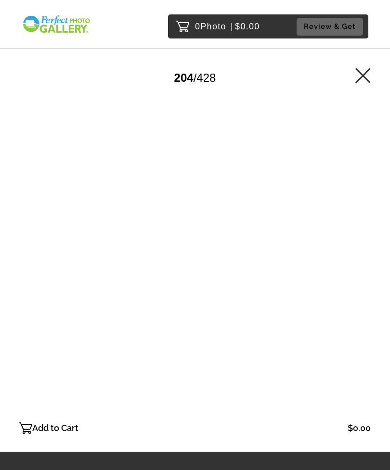
click at [355, 263] on div at bounding box center [194, 253] width 351 height 329
click at [357, 266] on div at bounding box center [194, 253] width 351 height 329
click at [356, 268] on div at bounding box center [194, 253] width 351 height 329
click at [358, 266] on div at bounding box center [194, 253] width 351 height 329
click at [359, 265] on div at bounding box center [194, 253] width 351 height 329
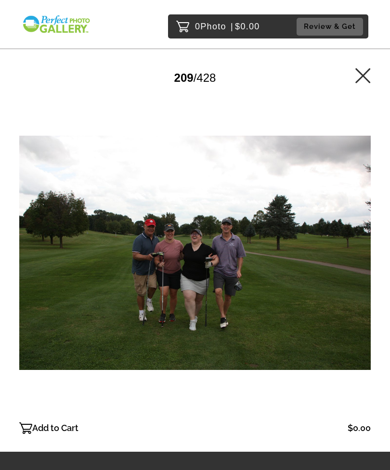
click at [355, 263] on div at bounding box center [194, 253] width 351 height 329
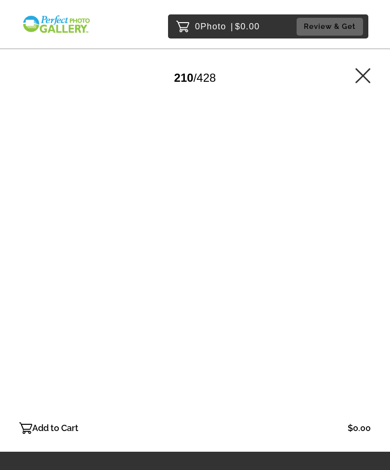
click at [357, 264] on div at bounding box center [194, 253] width 351 height 329
click at [357, 265] on div at bounding box center [194, 253] width 351 height 329
click at [358, 266] on div at bounding box center [194, 253] width 351 height 329
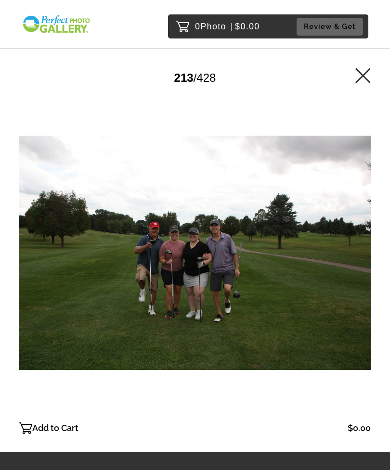
click at [360, 266] on div at bounding box center [194, 253] width 351 height 329
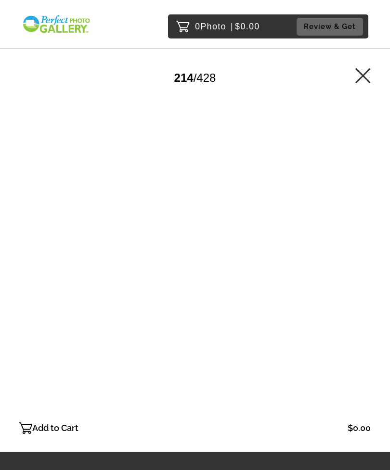
click at [359, 266] on div at bounding box center [194, 253] width 351 height 329
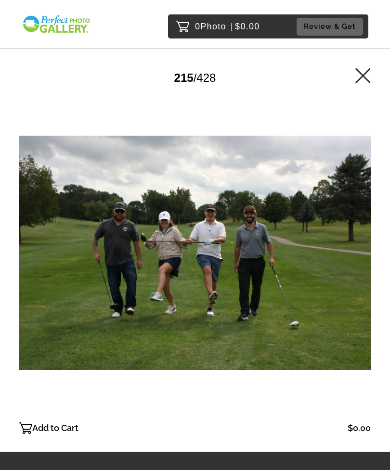
click at [359, 266] on div at bounding box center [194, 253] width 351 height 329
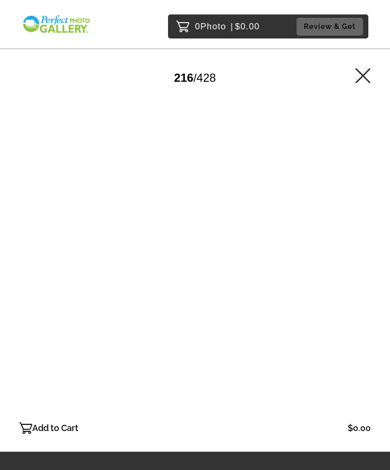
click at [359, 266] on div at bounding box center [194, 253] width 351 height 329
click at [359, 265] on div at bounding box center [194, 253] width 351 height 329
click at [359, 264] on div at bounding box center [194, 253] width 351 height 329
click at [358, 268] on div at bounding box center [194, 253] width 351 height 329
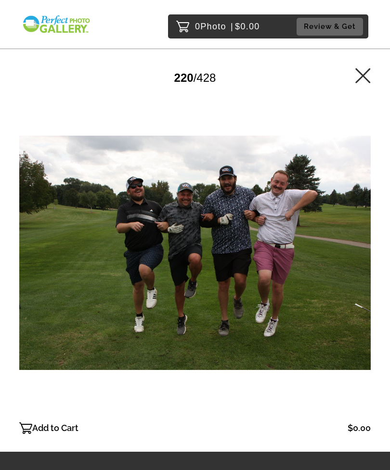
click at [358, 268] on div at bounding box center [194, 253] width 351 height 329
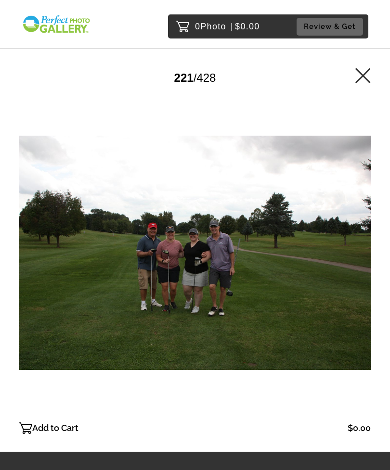
click at [361, 265] on div at bounding box center [194, 253] width 351 height 329
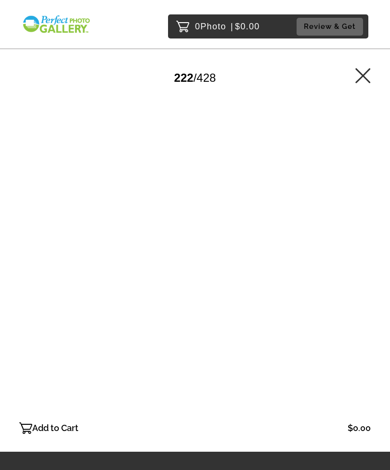
click at [359, 266] on div at bounding box center [194, 253] width 351 height 329
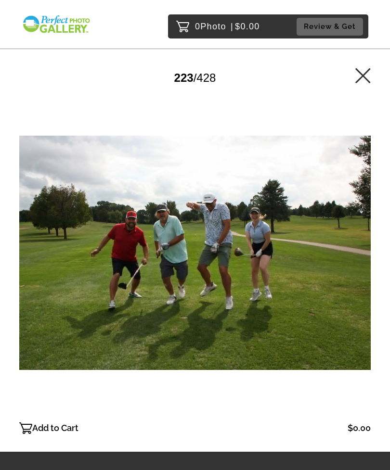
click at [359, 267] on div at bounding box center [194, 253] width 351 height 329
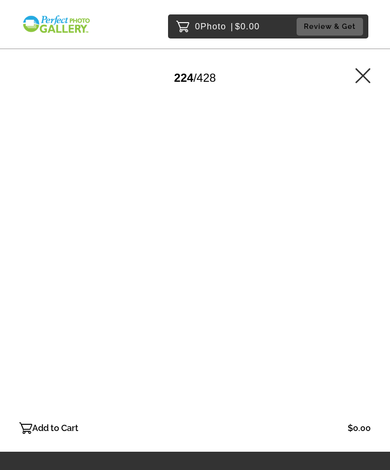
click at [359, 266] on div at bounding box center [194, 253] width 351 height 329
click at [359, 264] on div at bounding box center [194, 253] width 351 height 329
click at [358, 266] on div at bounding box center [194, 253] width 351 height 329
click at [359, 266] on div at bounding box center [194, 253] width 351 height 329
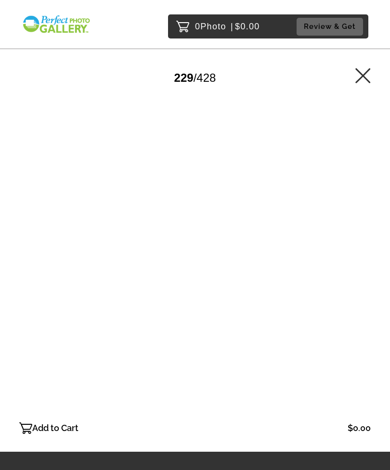
click at [361, 265] on div at bounding box center [194, 253] width 351 height 329
click at [361, 263] on div at bounding box center [194, 253] width 351 height 329
click at [360, 262] on div at bounding box center [194, 253] width 351 height 329
click at [363, 263] on div at bounding box center [194, 253] width 351 height 329
click at [364, 261] on div at bounding box center [194, 253] width 351 height 329
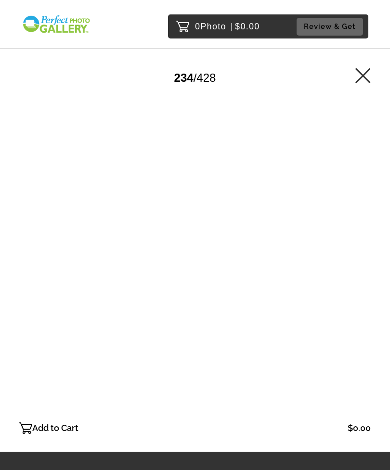
click at [362, 263] on div at bounding box center [194, 253] width 351 height 329
click at [362, 265] on div at bounding box center [194, 253] width 351 height 329
click at [362, 264] on div at bounding box center [194, 253] width 351 height 329
click at [361, 265] on div at bounding box center [194, 253] width 351 height 329
click at [360, 266] on div at bounding box center [194, 253] width 351 height 329
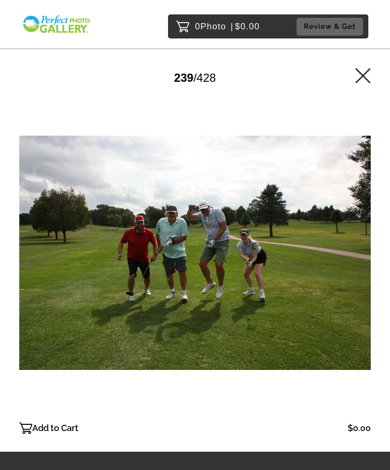
click at [359, 267] on div at bounding box center [194, 253] width 351 height 329
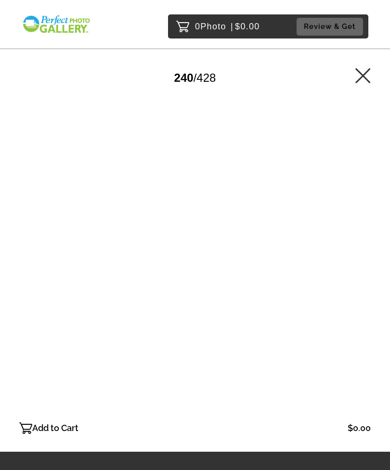
click at [360, 266] on div at bounding box center [194, 253] width 351 height 329
click at [358, 269] on div at bounding box center [194, 253] width 351 height 329
click at [358, 268] on div at bounding box center [194, 253] width 351 height 329
click at [357, 271] on div at bounding box center [194, 253] width 351 height 329
click at [359, 269] on div at bounding box center [194, 253] width 351 height 329
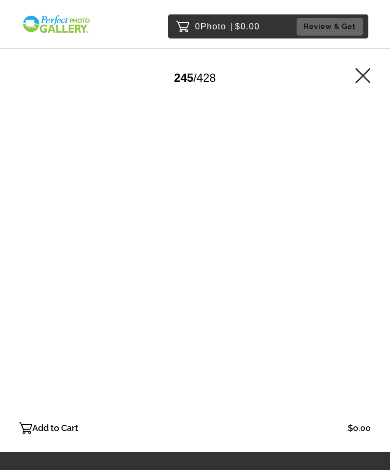
click at [359, 270] on div at bounding box center [194, 253] width 351 height 329
click at [359, 268] on div at bounding box center [194, 253] width 351 height 329
click at [358, 271] on div at bounding box center [194, 253] width 351 height 329
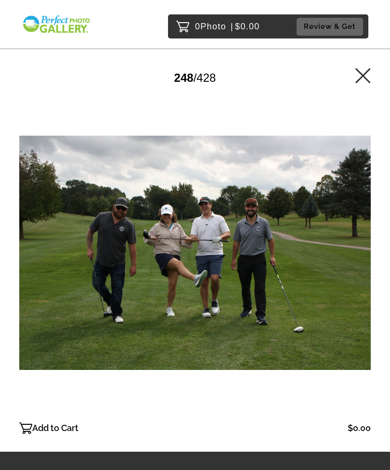
click at [357, 272] on div at bounding box center [194, 253] width 351 height 329
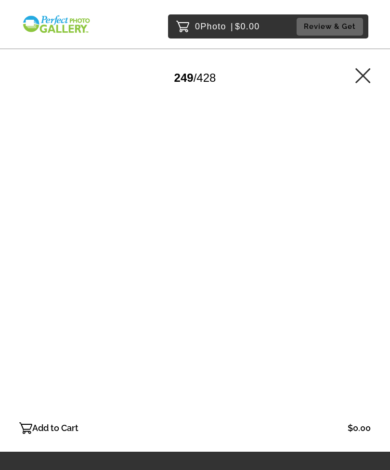
click at [357, 271] on div at bounding box center [194, 253] width 351 height 329
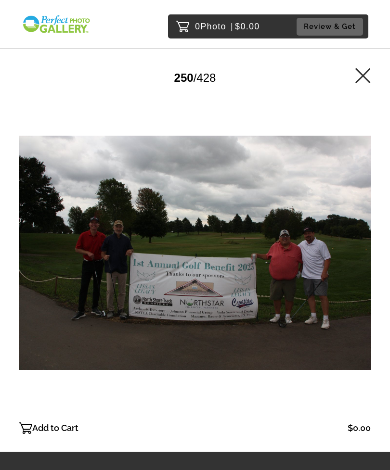
click at [358, 272] on div at bounding box center [194, 253] width 351 height 329
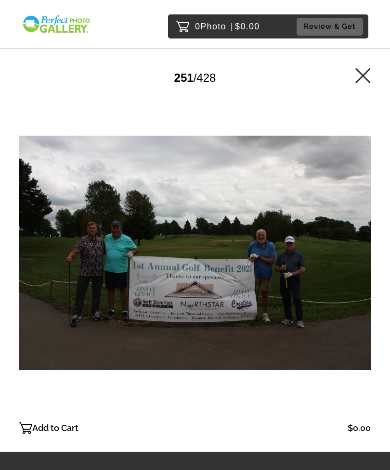
click at [358, 272] on div at bounding box center [194, 253] width 351 height 329
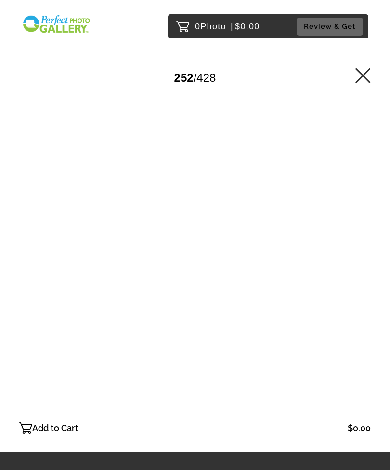
click at [358, 270] on div at bounding box center [194, 253] width 351 height 329
click at [357, 271] on div at bounding box center [194, 253] width 351 height 329
click at [357, 272] on div at bounding box center [194, 253] width 351 height 329
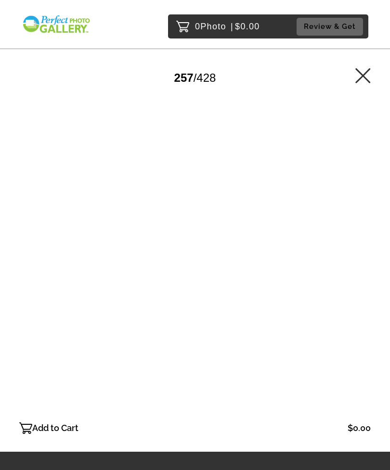
click at [357, 271] on div at bounding box center [194, 253] width 351 height 329
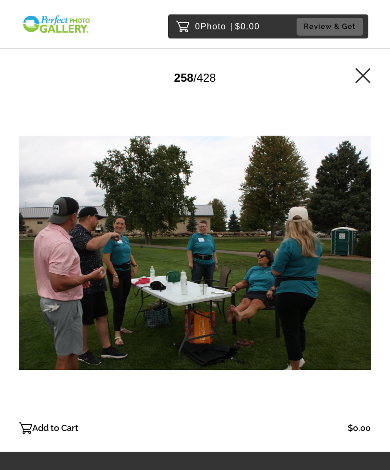
click at [358, 270] on div at bounding box center [194, 253] width 351 height 329
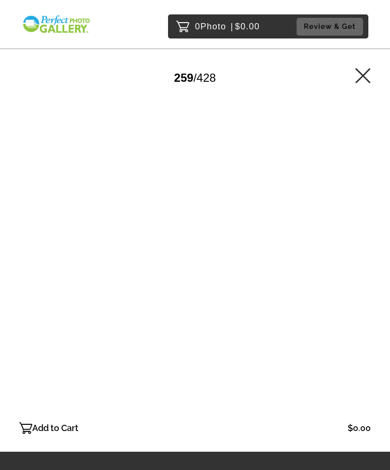
click at [357, 272] on div at bounding box center [194, 253] width 351 height 329
click at [357, 271] on div at bounding box center [194, 253] width 351 height 329
click at [359, 269] on div at bounding box center [194, 253] width 351 height 329
click at [360, 270] on div at bounding box center [194, 253] width 351 height 329
click at [359, 273] on div at bounding box center [194, 253] width 351 height 329
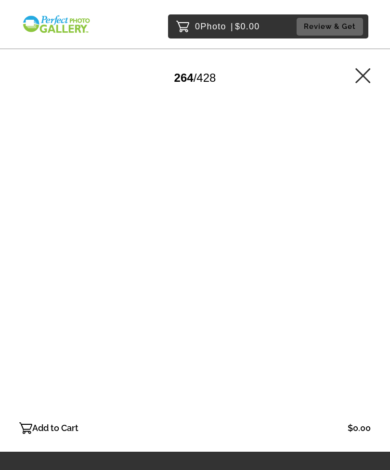
click at [359, 273] on div at bounding box center [194, 253] width 351 height 329
click at [360, 273] on div at bounding box center [194, 253] width 351 height 329
click at [360, 271] on div at bounding box center [194, 253] width 351 height 329
click at [360, 272] on div at bounding box center [194, 253] width 351 height 329
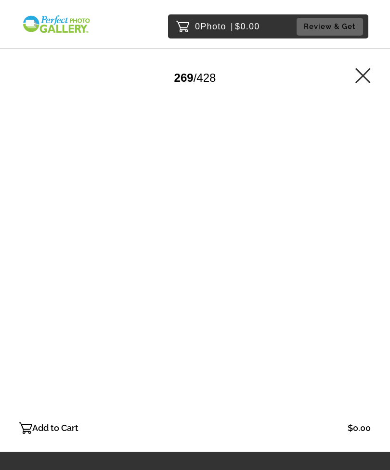
click at [359, 271] on div at bounding box center [194, 253] width 351 height 329
click at [359, 272] on div at bounding box center [194, 253] width 351 height 329
click at [359, 274] on div at bounding box center [194, 253] width 351 height 329
click at [359, 273] on div at bounding box center [194, 253] width 351 height 329
click at [357, 269] on div at bounding box center [194, 253] width 351 height 329
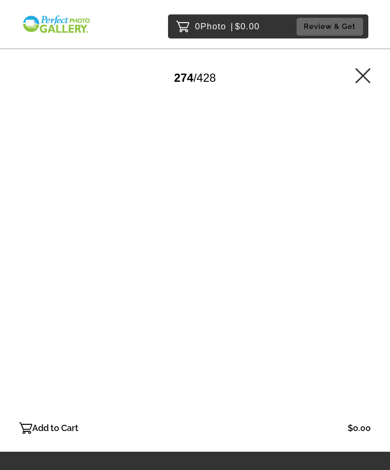
click at [356, 271] on div at bounding box center [194, 253] width 351 height 329
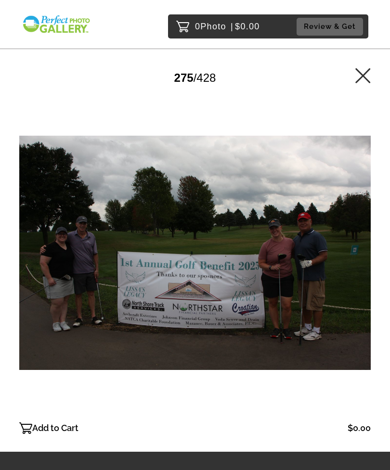
click at [357, 271] on div at bounding box center [194, 253] width 351 height 329
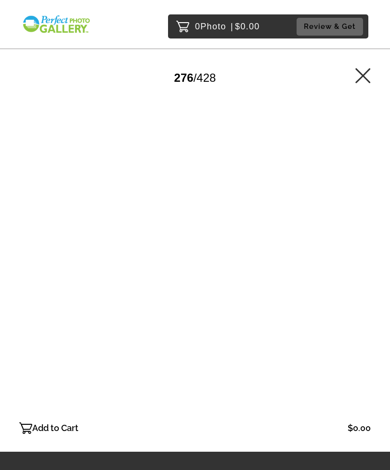
click at [357, 273] on div at bounding box center [194, 253] width 351 height 329
click at [357, 274] on div at bounding box center [194, 253] width 351 height 329
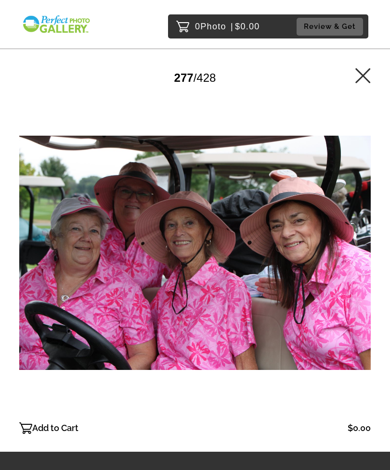
click at [368, 232] on div at bounding box center [194, 253] width 351 height 329
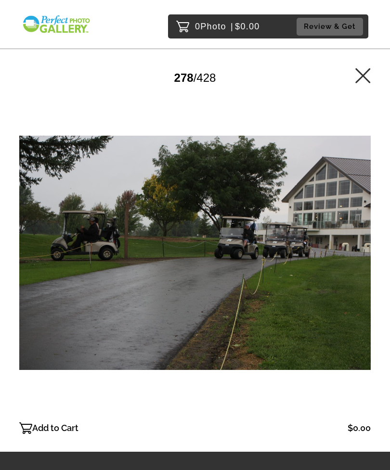
click at [370, 261] on div at bounding box center [194, 253] width 351 height 329
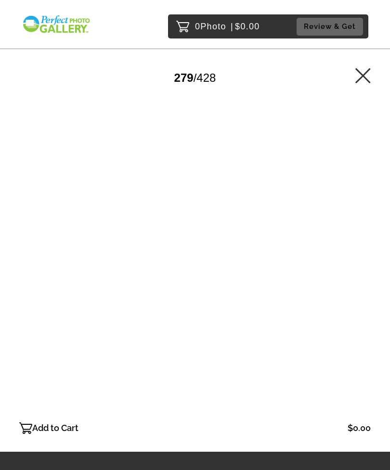
click at [367, 265] on div at bounding box center [194, 253] width 351 height 329
click at [363, 268] on div at bounding box center [194, 253] width 351 height 329
click at [362, 272] on div at bounding box center [194, 253] width 351 height 329
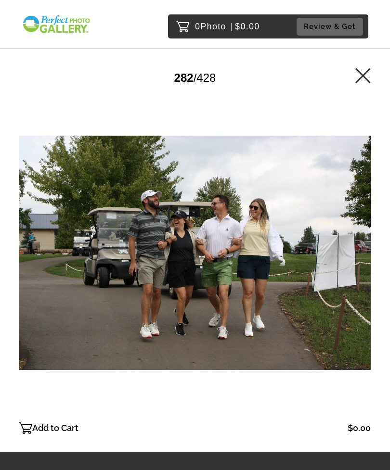
click at [363, 270] on div at bounding box center [194, 253] width 351 height 329
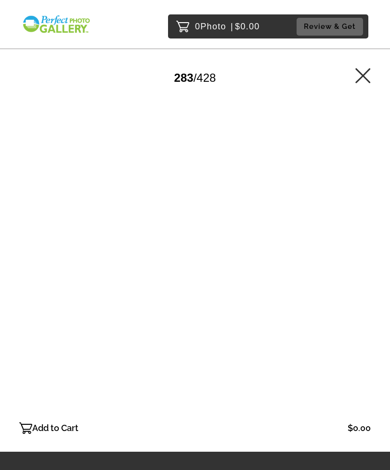
click at [363, 270] on div at bounding box center [194, 253] width 351 height 329
click at [362, 271] on div at bounding box center [194, 253] width 351 height 329
click at [364, 268] on div at bounding box center [194, 253] width 351 height 329
click at [366, 260] on div at bounding box center [194, 253] width 351 height 329
click at [367, 254] on div at bounding box center [194, 253] width 351 height 329
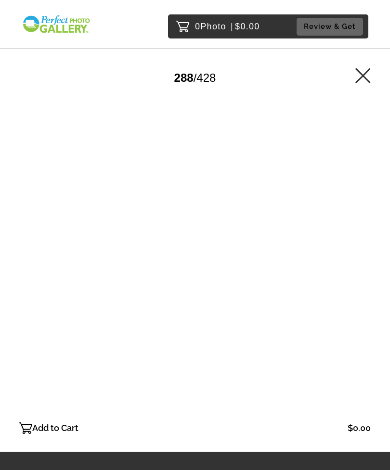
click at [366, 269] on div at bounding box center [194, 253] width 351 height 329
click at [361, 281] on div at bounding box center [194, 253] width 351 height 329
click at [363, 278] on div at bounding box center [194, 253] width 351 height 329
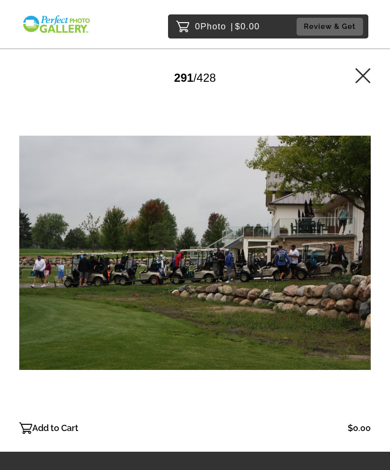
click at [364, 283] on div at bounding box center [194, 253] width 351 height 329
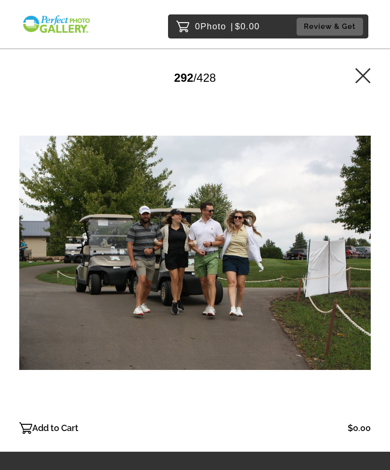
click at [362, 284] on div at bounding box center [194, 253] width 351 height 329
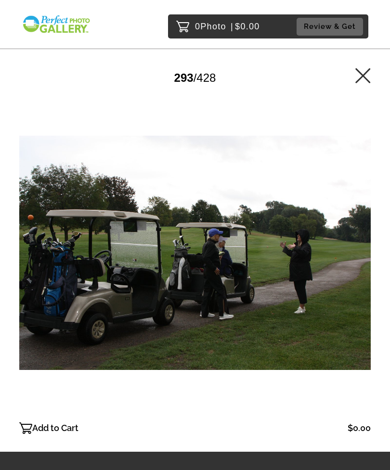
click at [363, 283] on div at bounding box center [194, 253] width 351 height 329
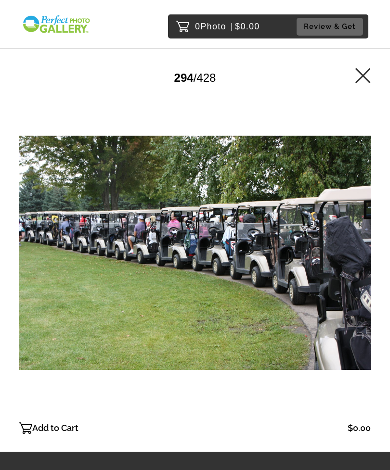
click at [366, 281] on div at bounding box center [194, 253] width 351 height 329
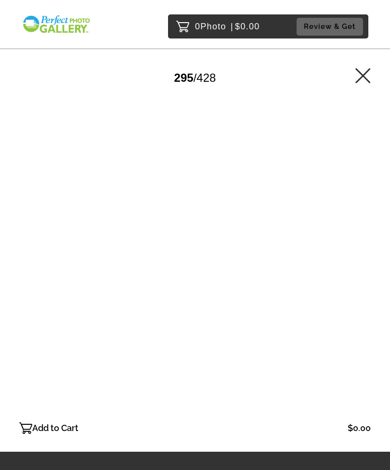
click at [363, 282] on div at bounding box center [194, 253] width 351 height 329
click at [364, 279] on div at bounding box center [194, 253] width 351 height 329
click at [366, 279] on div at bounding box center [194, 253] width 351 height 329
click at [365, 279] on div at bounding box center [194, 253] width 351 height 329
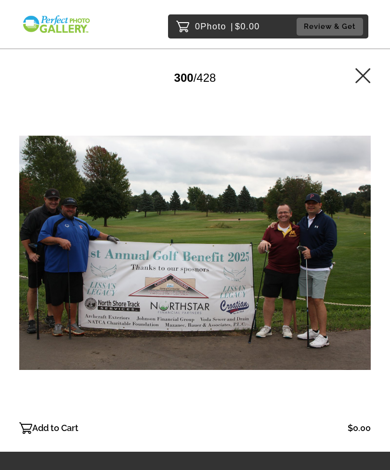
click at [365, 279] on div at bounding box center [194, 253] width 351 height 329
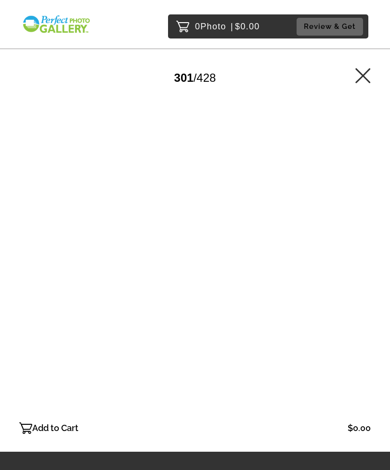
click at [365, 280] on div at bounding box center [194, 253] width 351 height 329
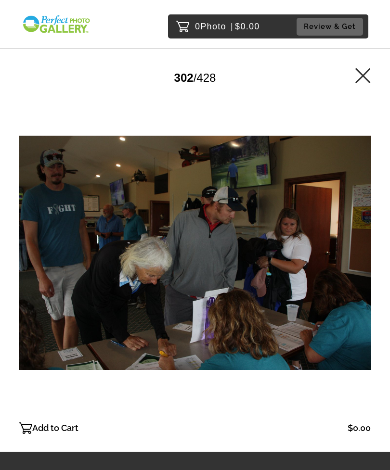
click at [366, 278] on div at bounding box center [194, 253] width 351 height 329
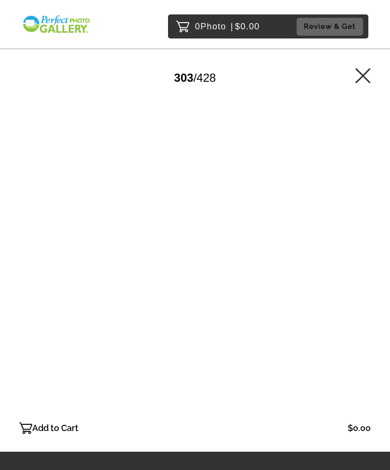
click at [365, 279] on div at bounding box center [194, 253] width 351 height 329
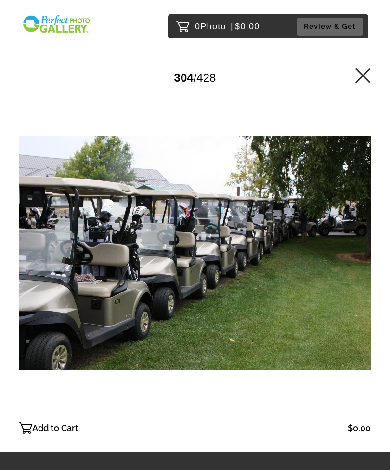
click at [367, 278] on div at bounding box center [194, 253] width 351 height 329
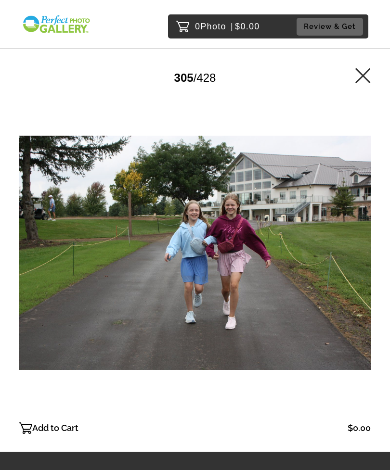
click at [368, 273] on div at bounding box center [194, 253] width 351 height 329
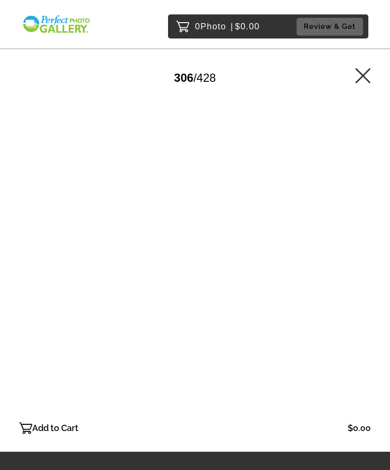
click at [368, 271] on div at bounding box center [194, 253] width 351 height 329
click at [369, 271] on div at bounding box center [194, 253] width 351 height 329
click at [368, 275] on div at bounding box center [194, 253] width 351 height 329
click at [369, 272] on div at bounding box center [194, 253] width 351 height 329
click at [367, 269] on div at bounding box center [194, 253] width 351 height 329
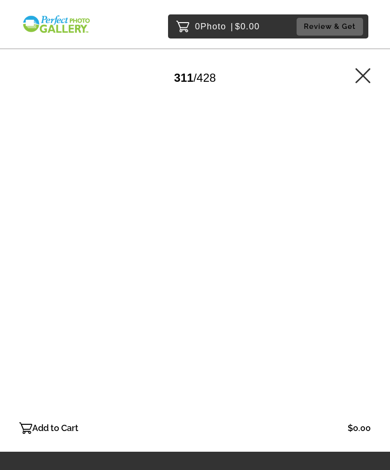
click at [366, 264] on div at bounding box center [194, 253] width 351 height 329
click at [364, 262] on div at bounding box center [194, 253] width 351 height 329
click at [369, 273] on div at bounding box center [194, 253] width 351 height 329
click at [369, 267] on div at bounding box center [194, 253] width 351 height 329
click at [368, 266] on div at bounding box center [194, 253] width 351 height 329
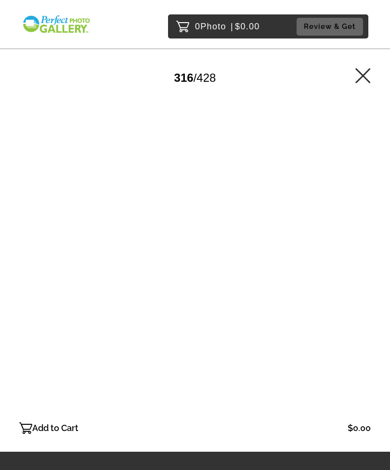
click at [367, 267] on div at bounding box center [194, 253] width 351 height 329
click at [366, 267] on div at bounding box center [194, 253] width 351 height 329
click at [366, 264] on div at bounding box center [194, 253] width 351 height 329
click at [367, 269] on div at bounding box center [194, 253] width 351 height 329
click at [367, 267] on div at bounding box center [194, 253] width 351 height 329
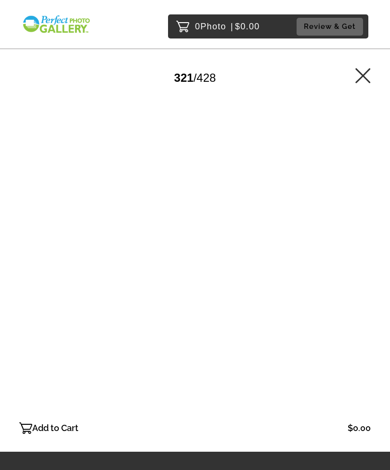
click at [366, 269] on div at bounding box center [194, 253] width 351 height 329
click at [367, 268] on div at bounding box center [194, 253] width 351 height 329
click at [367, 267] on div at bounding box center [194, 253] width 351 height 329
click at [365, 269] on div at bounding box center [194, 253] width 351 height 329
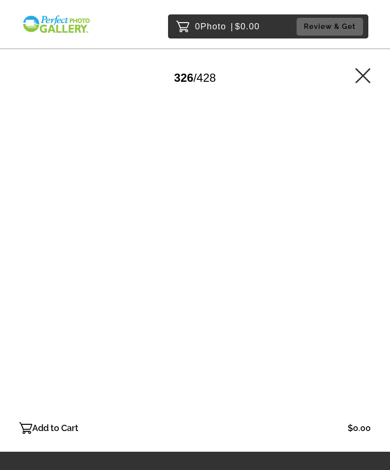
click at [367, 267] on div at bounding box center [194, 253] width 351 height 329
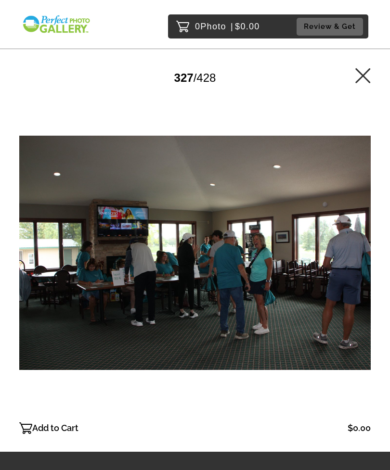
click at [368, 266] on div at bounding box center [194, 253] width 351 height 329
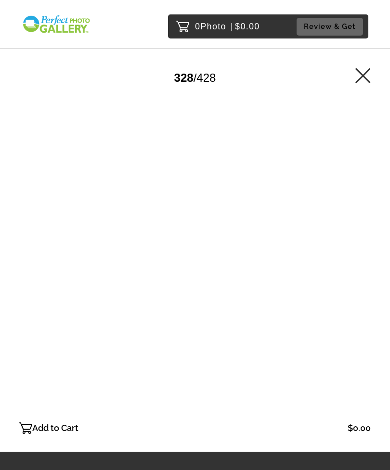
click at [27, 241] on div at bounding box center [194, 253] width 351 height 329
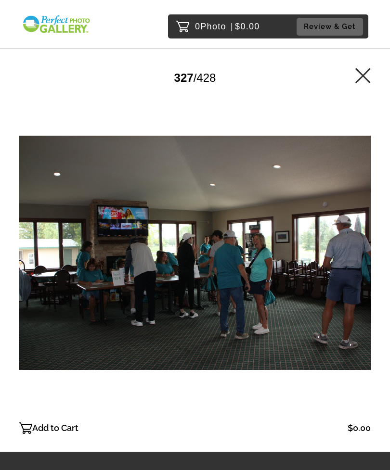
click at [25, 266] on div at bounding box center [194, 253] width 351 height 329
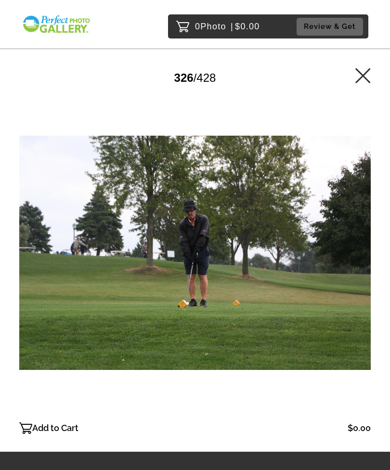
click at [364, 249] on div at bounding box center [194, 253] width 351 height 329
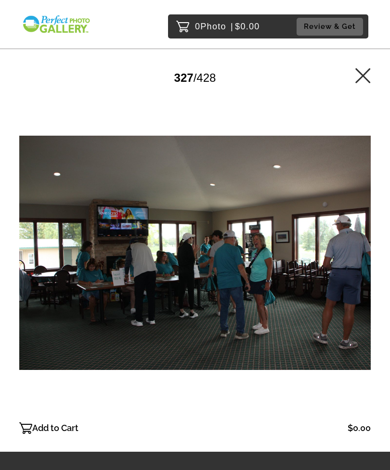
click at [367, 250] on div at bounding box center [194, 253] width 351 height 329
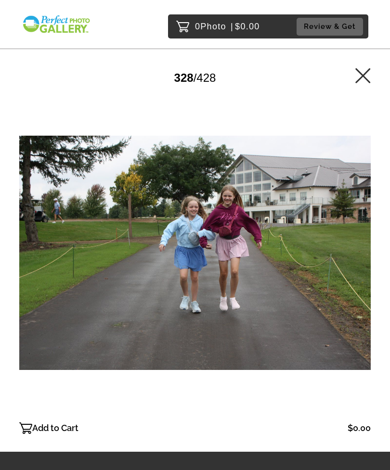
click at [357, 259] on div at bounding box center [194, 253] width 351 height 329
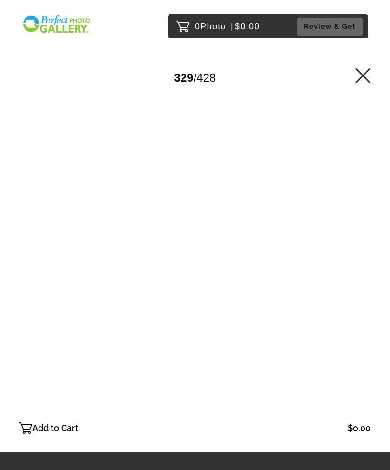
click at [365, 261] on div at bounding box center [194, 253] width 351 height 329
click at [368, 261] on div at bounding box center [194, 253] width 351 height 329
click at [370, 259] on div at bounding box center [194, 253] width 351 height 329
click at [368, 256] on div at bounding box center [194, 253] width 351 height 329
click at [370, 255] on div at bounding box center [194, 253] width 351 height 329
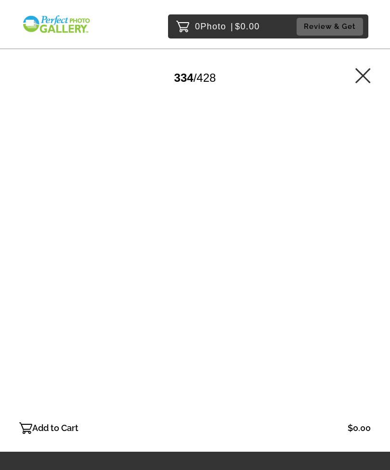
click at [365, 259] on div at bounding box center [194, 253] width 351 height 329
click at [368, 258] on div at bounding box center [194, 253] width 351 height 329
click at [364, 262] on div at bounding box center [194, 253] width 351 height 329
click at [364, 264] on div at bounding box center [194, 253] width 351 height 329
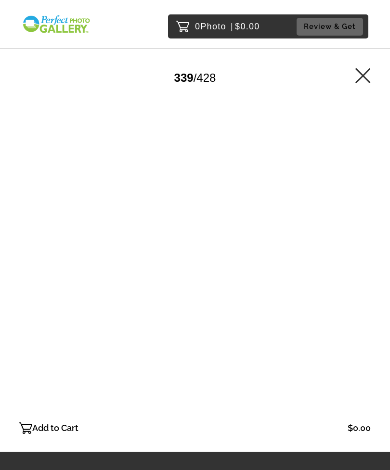
click at [364, 262] on div at bounding box center [194, 253] width 351 height 329
click at [362, 263] on div at bounding box center [194, 253] width 351 height 329
click at [16, 268] on main "Password Checker bypassed 341 / 428 Add to Cart $0.00 Gallery $0.00 Add" at bounding box center [195, 226] width 390 height 452
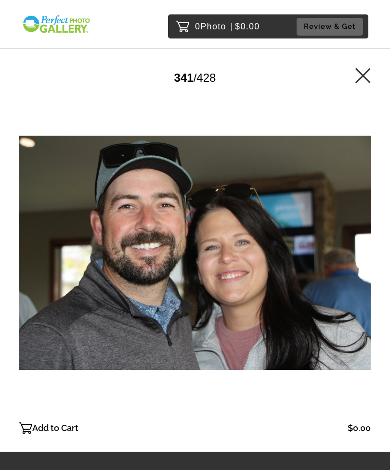
click at [15, 272] on main "Password Checker bypassed 341 / 428 Add to Cart $0.00 Gallery $0.00 Add" at bounding box center [195, 226] width 390 height 452
click at [7, 274] on main "Password Checker bypassed 341 / 428 Add to Cart $0.00 Gallery $0.00 Add" at bounding box center [195, 226] width 390 height 452
click at [14, 273] on main "Password Checker bypassed 341 / 428 Add to Cart $0.00 Gallery $0.00 Add" at bounding box center [195, 226] width 390 height 452
click at [21, 292] on div at bounding box center [194, 253] width 351 height 329
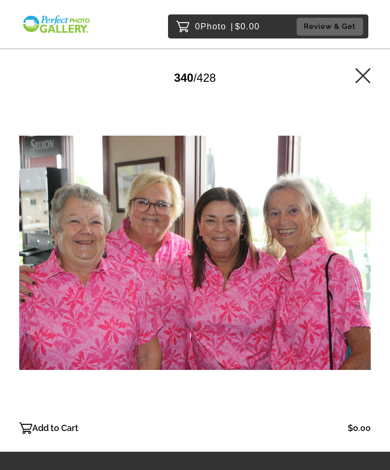
click at [367, 250] on div at bounding box center [194, 253] width 351 height 329
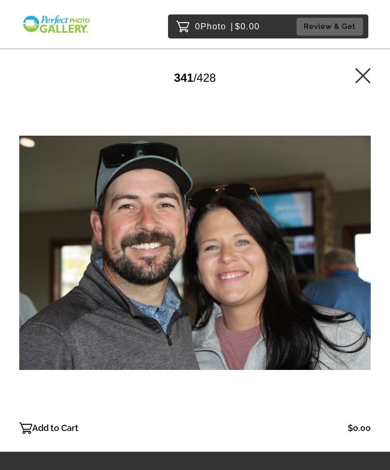
click at [369, 254] on div at bounding box center [194, 253] width 351 height 329
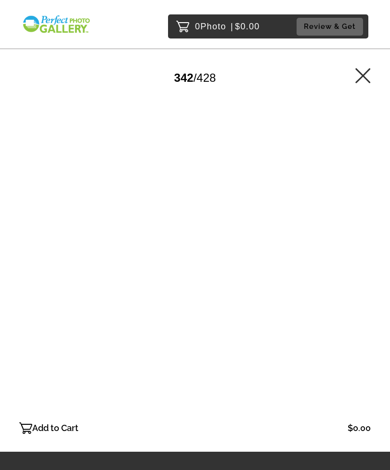
click at [369, 260] on div at bounding box center [194, 253] width 351 height 329
click at [369, 263] on div at bounding box center [194, 253] width 351 height 329
click at [369, 266] on div at bounding box center [194, 253] width 351 height 329
click at [367, 268] on div at bounding box center [194, 253] width 351 height 329
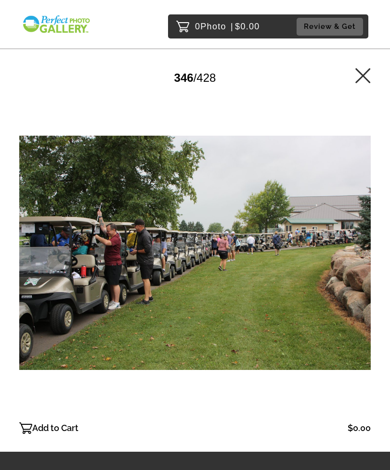
click at [366, 261] on div at bounding box center [194, 253] width 351 height 329
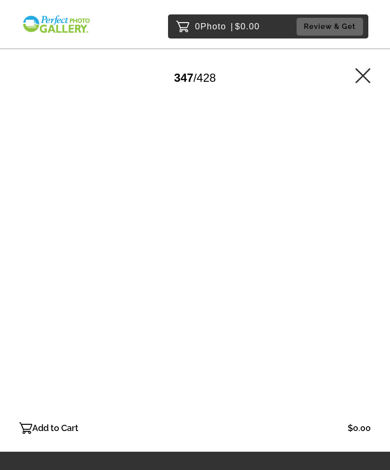
click at [366, 257] on div at bounding box center [194, 253] width 351 height 329
click at [369, 262] on div at bounding box center [194, 253] width 351 height 329
click at [370, 262] on div at bounding box center [194, 253] width 351 height 329
click at [369, 260] on div at bounding box center [194, 253] width 351 height 329
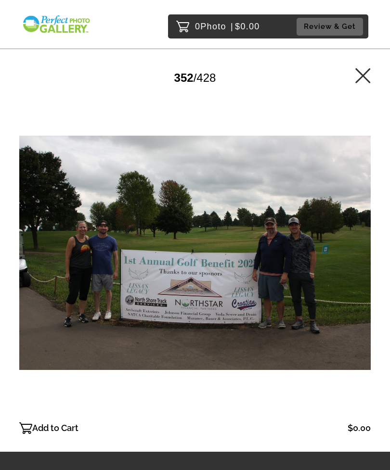
click at [369, 257] on div at bounding box center [194, 253] width 351 height 329
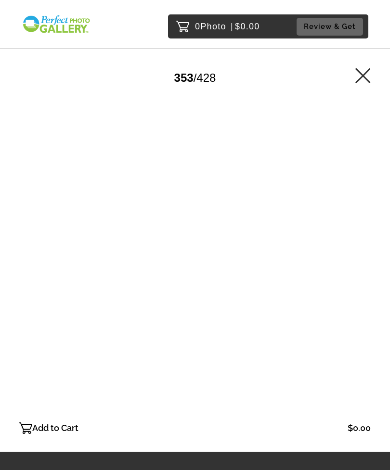
click at [369, 257] on div at bounding box center [194, 253] width 351 height 329
click at [369, 256] on div at bounding box center [194, 253] width 351 height 329
click at [367, 258] on div at bounding box center [194, 253] width 351 height 329
click at [368, 258] on div at bounding box center [194, 253] width 351 height 329
click at [367, 260] on div at bounding box center [194, 253] width 351 height 329
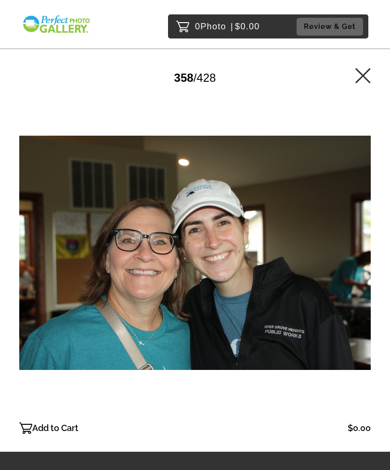
click at [366, 260] on div at bounding box center [194, 253] width 351 height 329
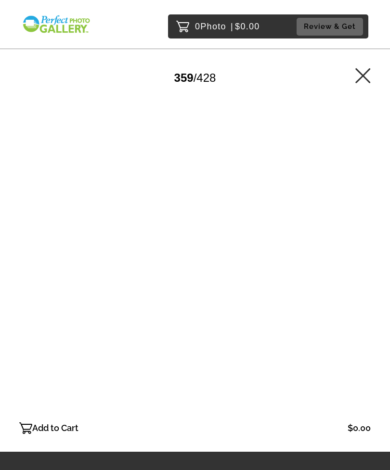
click at [367, 257] on div at bounding box center [194, 253] width 351 height 329
click at [366, 258] on div at bounding box center [194, 253] width 351 height 329
click at [367, 257] on div at bounding box center [194, 253] width 351 height 329
click at [365, 257] on div at bounding box center [194, 253] width 351 height 329
click at [365, 260] on div at bounding box center [194, 253] width 351 height 329
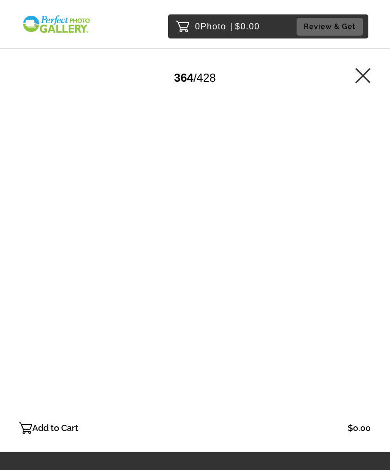
click at [365, 262] on div at bounding box center [194, 253] width 351 height 329
click at [368, 259] on div at bounding box center [194, 253] width 351 height 329
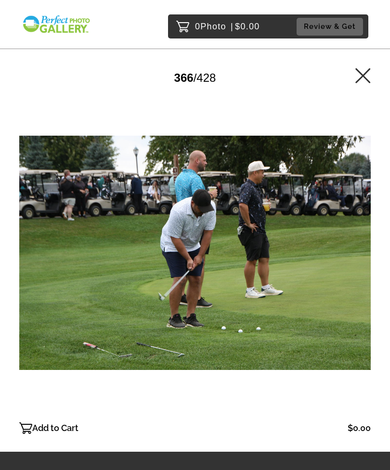
click at [369, 254] on div at bounding box center [194, 253] width 351 height 329
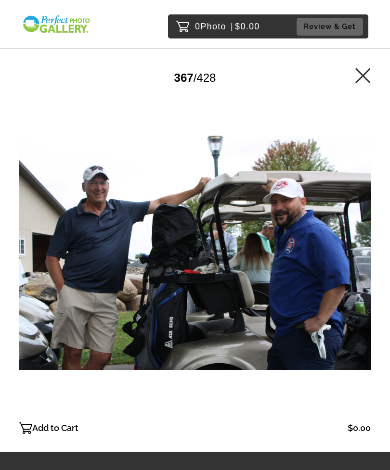
click at [369, 265] on div at bounding box center [194, 253] width 351 height 329
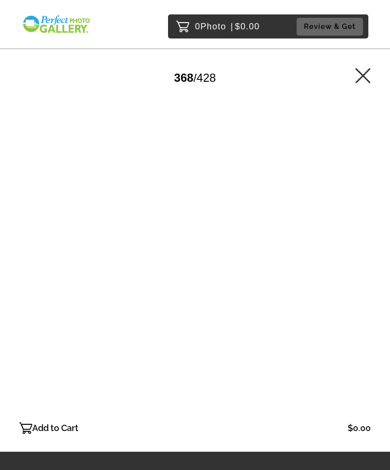
click at [370, 258] on div at bounding box center [194, 253] width 351 height 329
click at [13, 274] on main "Password Checker bypassed 369 / 428 Add to Cart $0.00 Gallery $0.00 Add" at bounding box center [195, 226] width 390 height 452
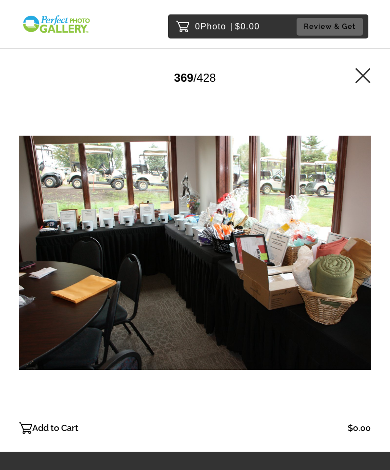
click at [22, 272] on div at bounding box center [194, 253] width 351 height 329
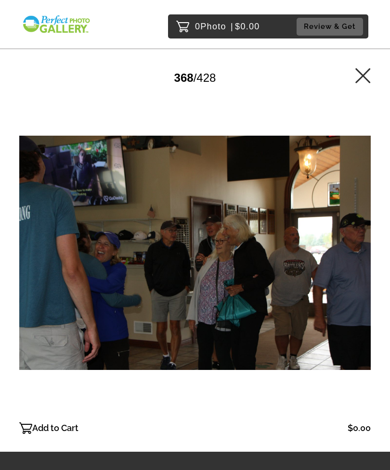
click at [377, 266] on main "Password Checker bypassed 368 / 428 Add to Cart $0.00 Gallery $0.00 Add" at bounding box center [195, 226] width 390 height 452
click at [370, 249] on div at bounding box center [194, 253] width 351 height 329
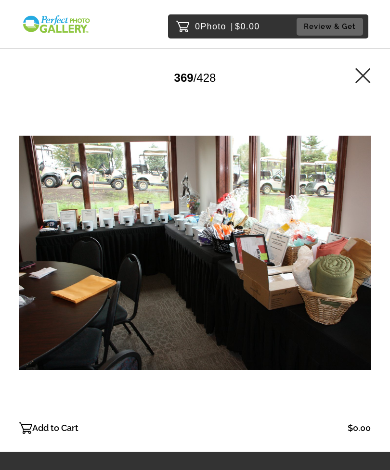
click at [369, 255] on div at bounding box center [194, 253] width 351 height 329
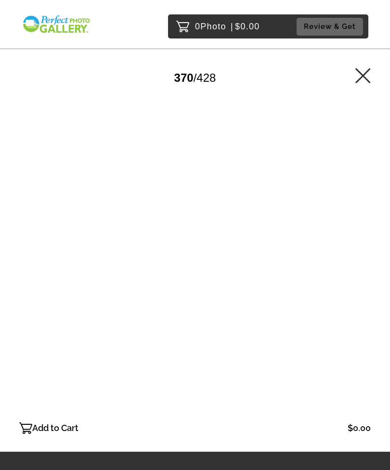
click at [369, 255] on div at bounding box center [194, 253] width 351 height 329
click at [368, 258] on div at bounding box center [194, 253] width 351 height 329
click at [14, 262] on main "Password Checker bypassed 372 / 428 Add to Cart $0.00 Gallery $0.00 Add" at bounding box center [195, 226] width 390 height 452
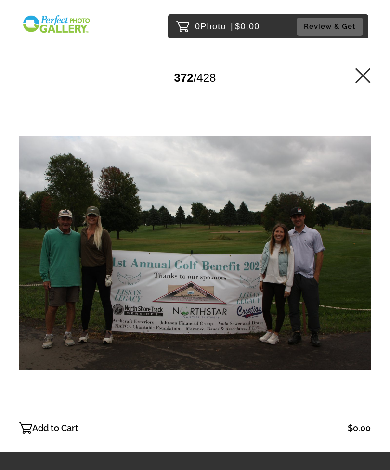
click at [29, 269] on div at bounding box center [194, 253] width 351 height 329
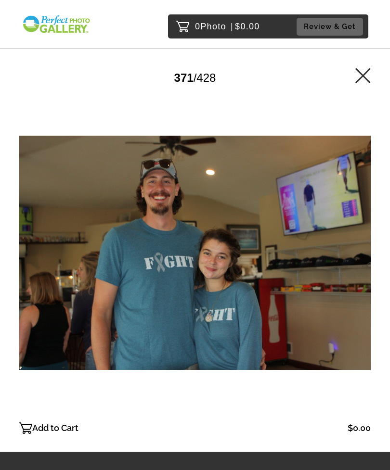
click at [361, 264] on div at bounding box center [194, 253] width 351 height 329
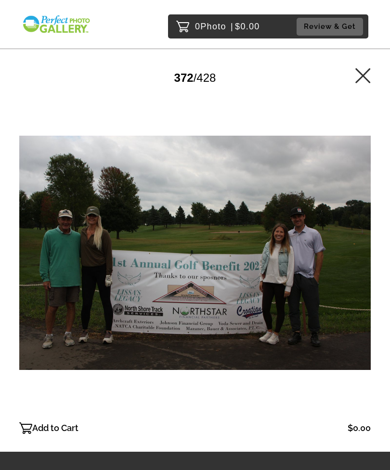
click at [365, 268] on div at bounding box center [194, 253] width 351 height 329
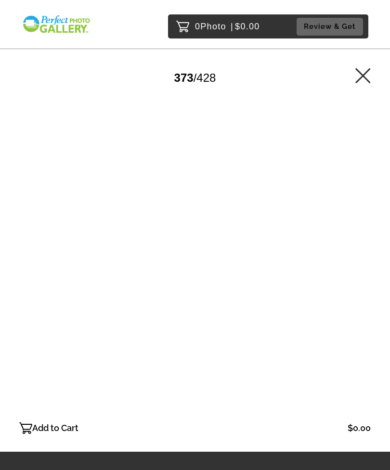
click at [365, 262] on div at bounding box center [194, 253] width 351 height 329
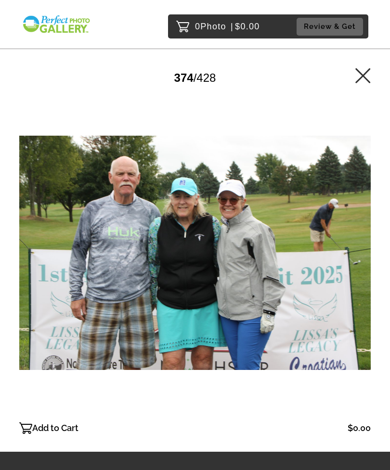
click at [365, 261] on div at bounding box center [194, 253] width 351 height 329
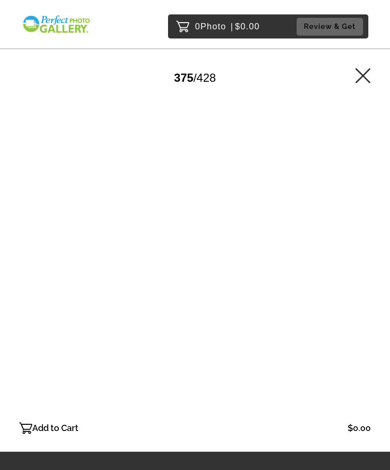
click at [368, 260] on div at bounding box center [194, 253] width 351 height 329
click at [369, 267] on div at bounding box center [194, 253] width 351 height 329
click at [367, 270] on div at bounding box center [194, 253] width 351 height 329
click at [368, 267] on div at bounding box center [194, 253] width 351 height 329
click at [369, 263] on div at bounding box center [194, 253] width 351 height 329
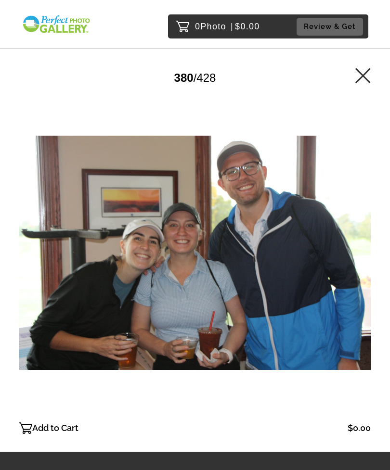
click at [368, 262] on div at bounding box center [194, 253] width 351 height 329
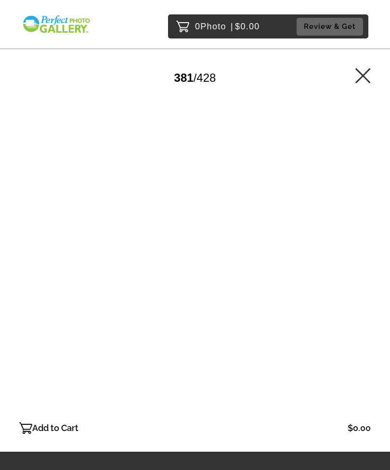
click at [367, 265] on div at bounding box center [194, 253] width 351 height 329
click at [369, 266] on div at bounding box center [194, 253] width 351 height 329
click at [369, 262] on div at bounding box center [194, 253] width 351 height 329
click at [20, 307] on div at bounding box center [194, 253] width 351 height 329
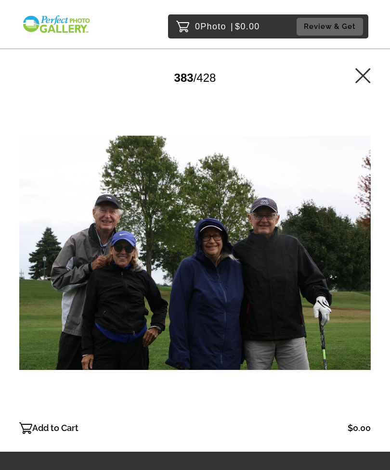
click at [358, 265] on div at bounding box center [194, 253] width 351 height 329
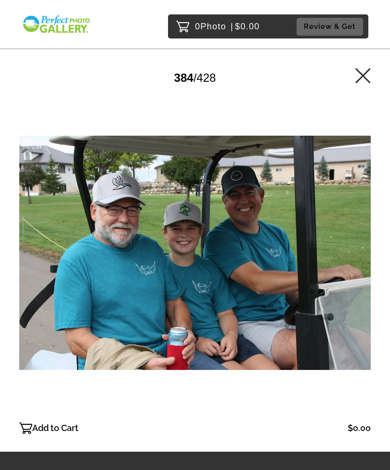
click at [361, 278] on div at bounding box center [194, 253] width 351 height 329
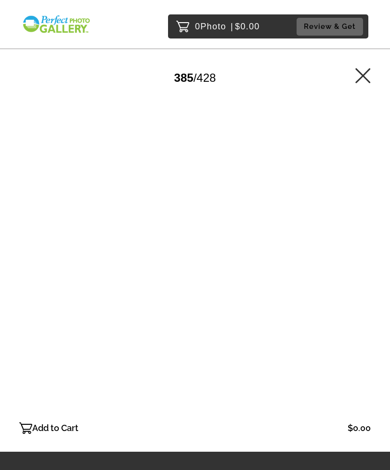
click at [364, 257] on div at bounding box center [194, 253] width 351 height 329
click at [364, 261] on div at bounding box center [194, 253] width 351 height 329
click at [358, 251] on div at bounding box center [194, 253] width 351 height 329
click at [361, 253] on div at bounding box center [194, 253] width 351 height 329
click at [360, 254] on div at bounding box center [194, 253] width 351 height 329
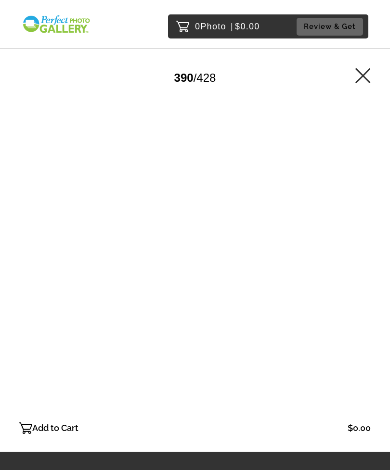
click at [361, 255] on div at bounding box center [194, 253] width 351 height 329
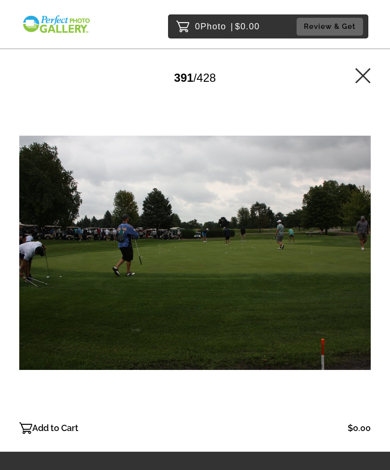
click at [358, 257] on div at bounding box center [194, 253] width 351 height 329
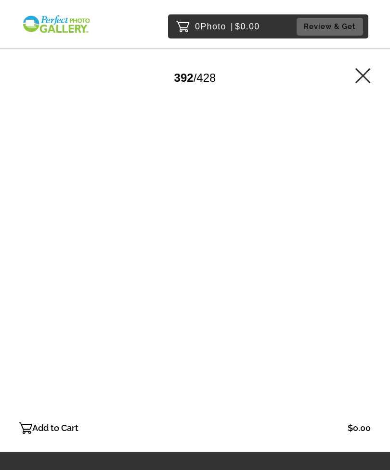
click at [362, 249] on div at bounding box center [194, 253] width 351 height 329
click at [363, 248] on div at bounding box center [194, 253] width 351 height 329
click at [366, 247] on div at bounding box center [194, 253] width 351 height 329
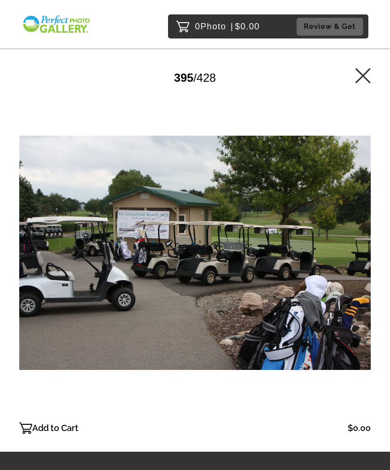
click at [367, 247] on div at bounding box center [194, 253] width 351 height 329
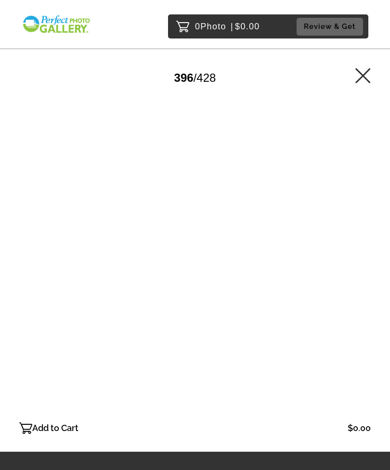
click at [367, 246] on div at bounding box center [194, 253] width 351 height 329
